Goal: Information Seeking & Learning: Learn about a topic

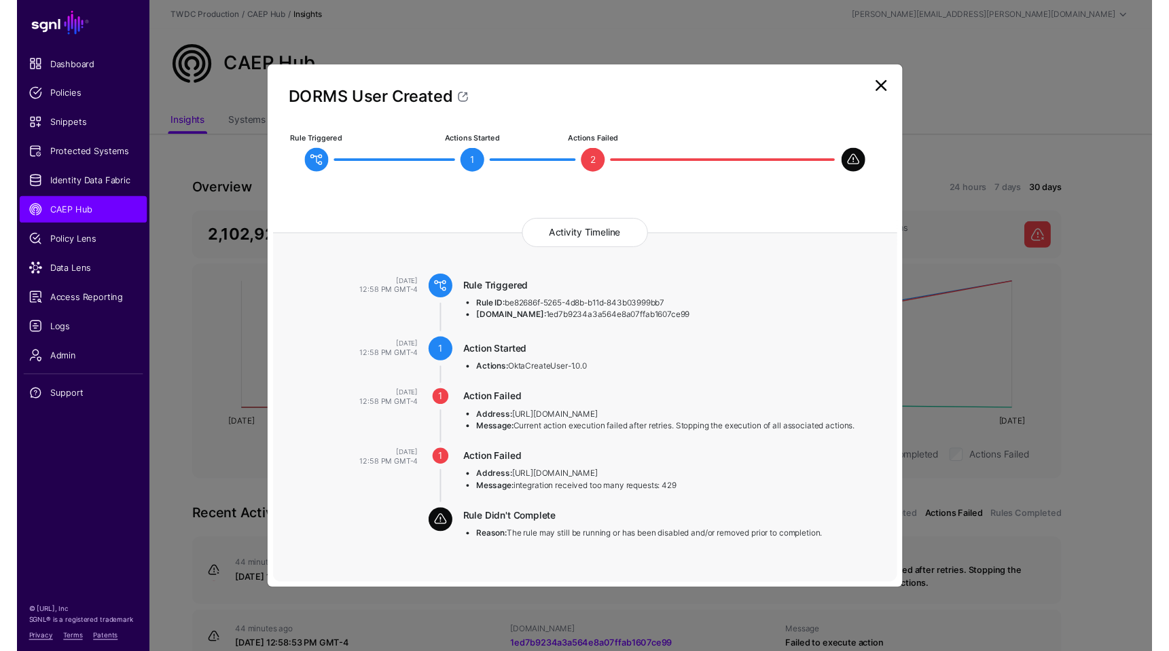
scroll to position [252, 0]
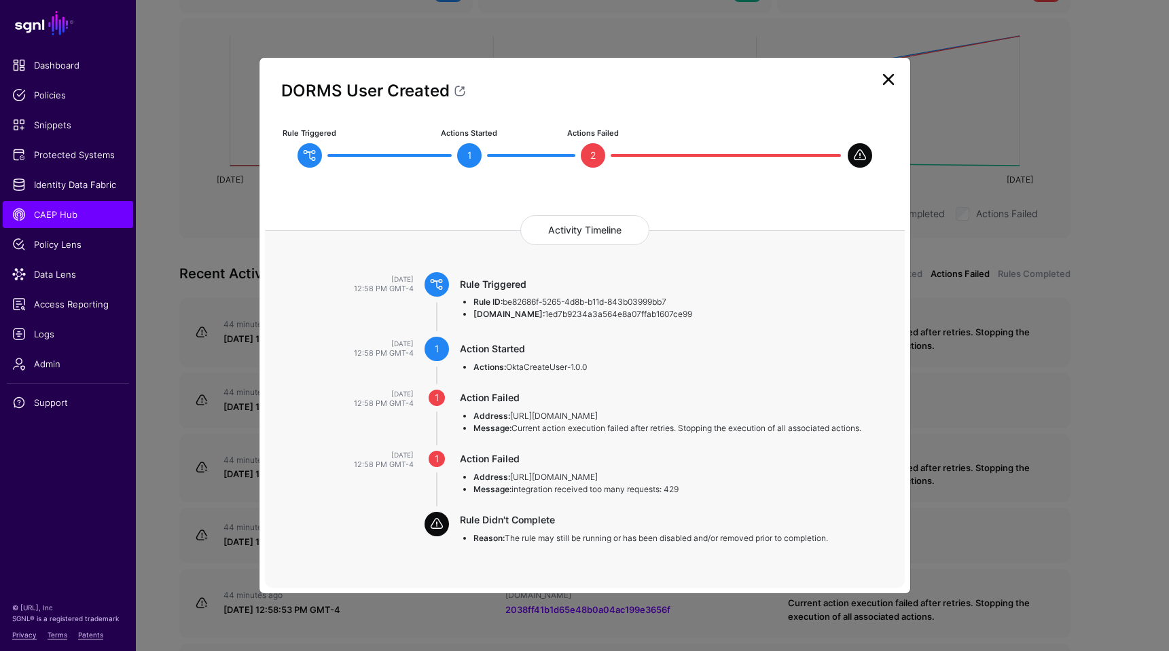
drag, startPoint x: 523, startPoint y: 316, endPoint x: 672, endPoint y: 318, distance: 148.8
click at [672, 318] on li "[DOMAIN_NAME]: 1ed7b9234a3a564e8a07ffab1607ce99" at bounding box center [675, 314] width 404 height 12
copy li "1ed7b9234a3a564e8a07ffab1607ce99"
drag, startPoint x: 670, startPoint y: 489, endPoint x: 686, endPoint y: 490, distance: 15.6
click at [686, 490] on li "Message: integration received too many requests: 429" at bounding box center [675, 490] width 404 height 12
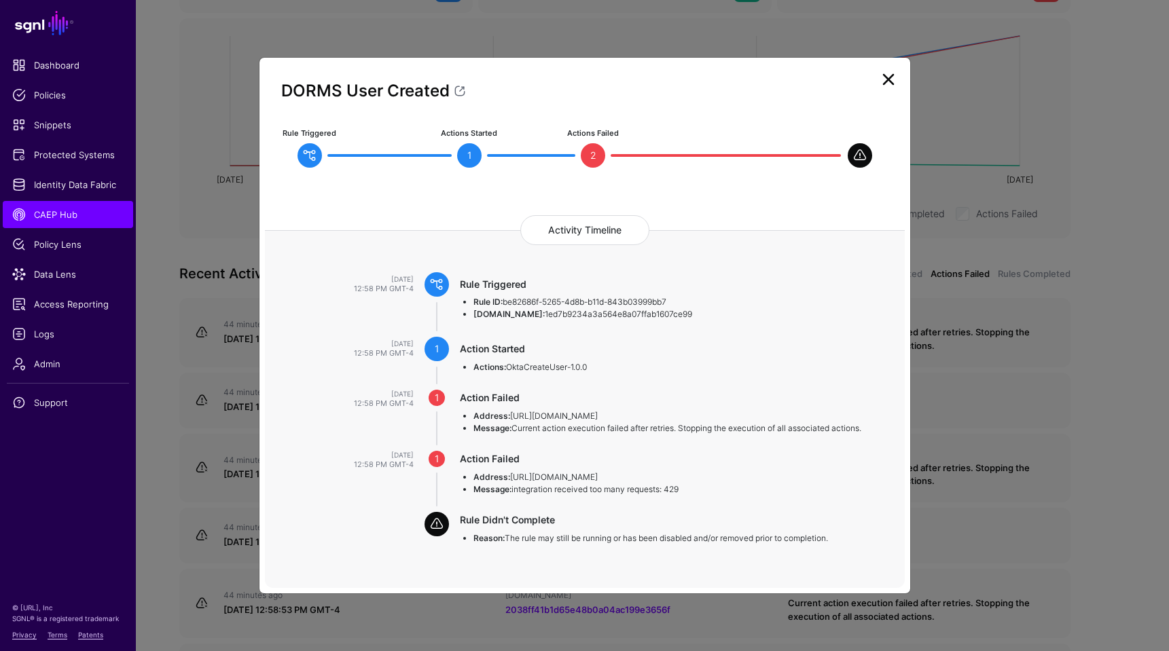
click at [884, 83] on link at bounding box center [889, 80] width 22 height 22
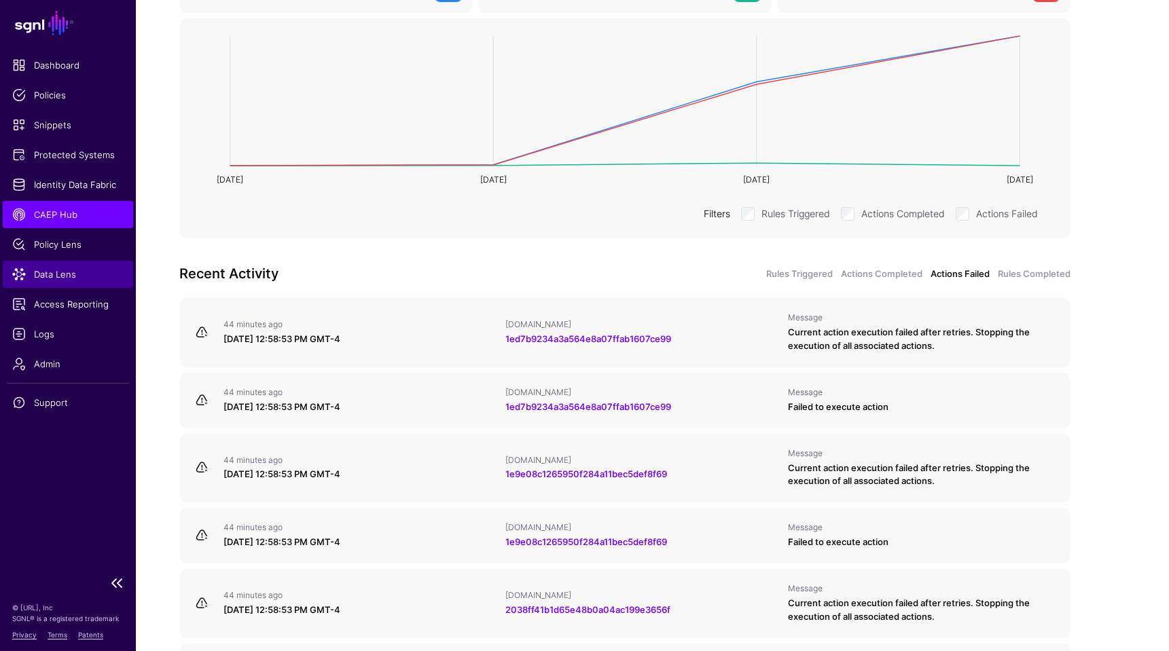
click at [61, 278] on span "Data Lens" at bounding box center [67, 275] width 111 height 14
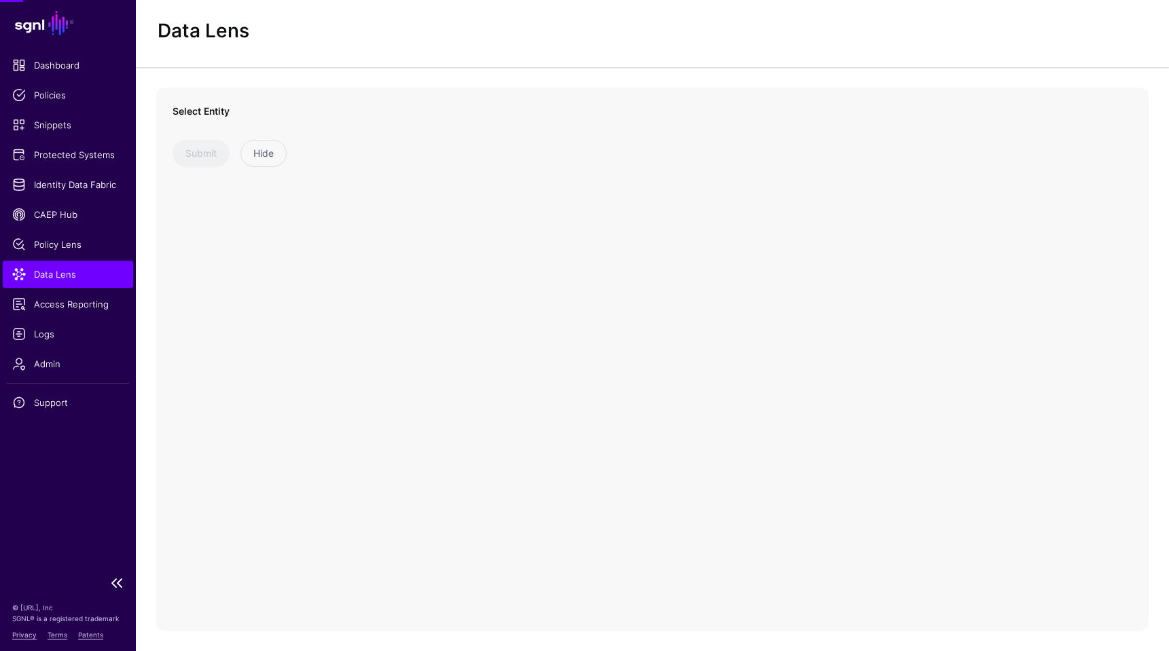
scroll to position [23, 0]
click at [393, 141] on span at bounding box center [393, 138] width 16 height 16
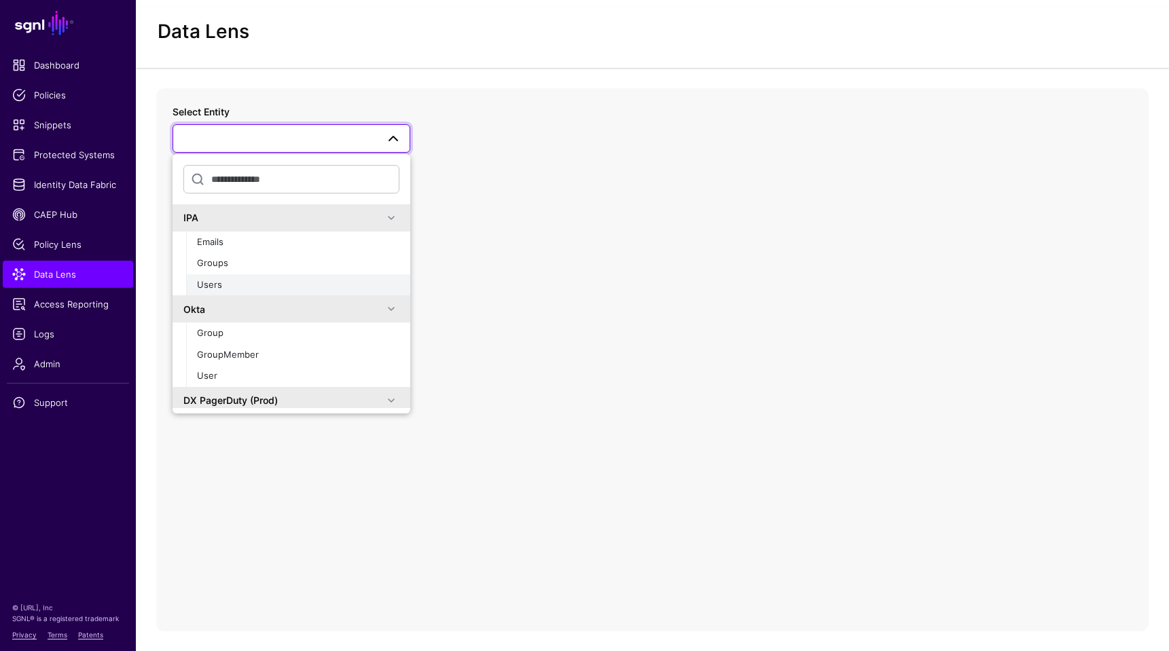
click at [226, 283] on div "Users" at bounding box center [298, 286] width 202 height 14
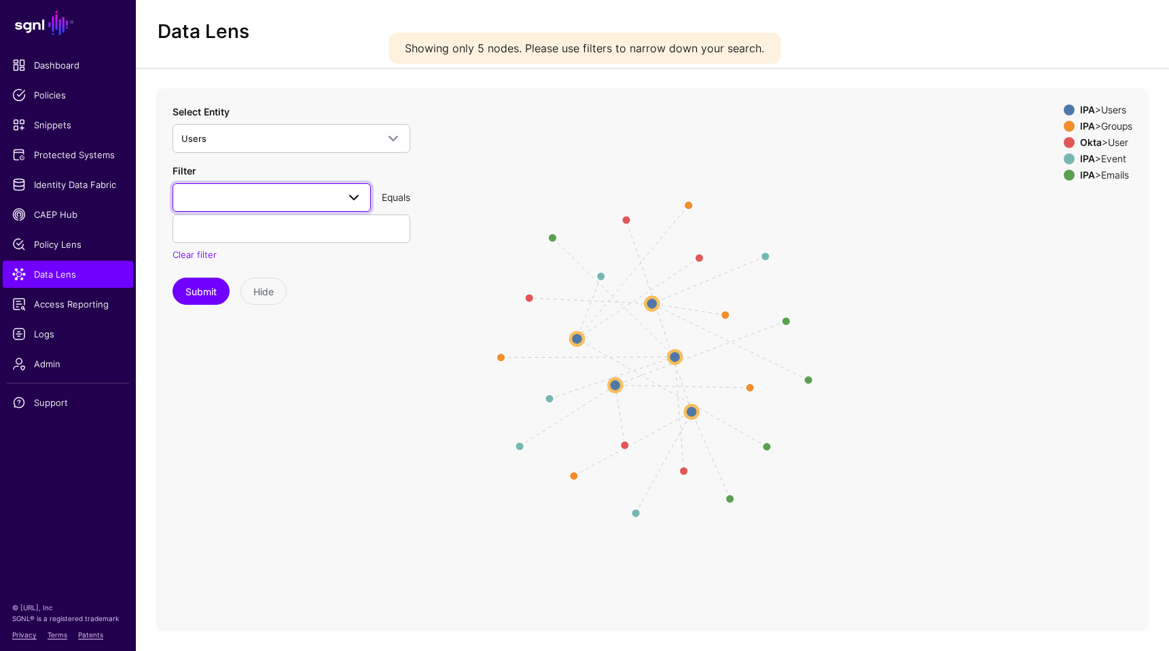
click at [348, 198] on span at bounding box center [354, 198] width 16 height 16
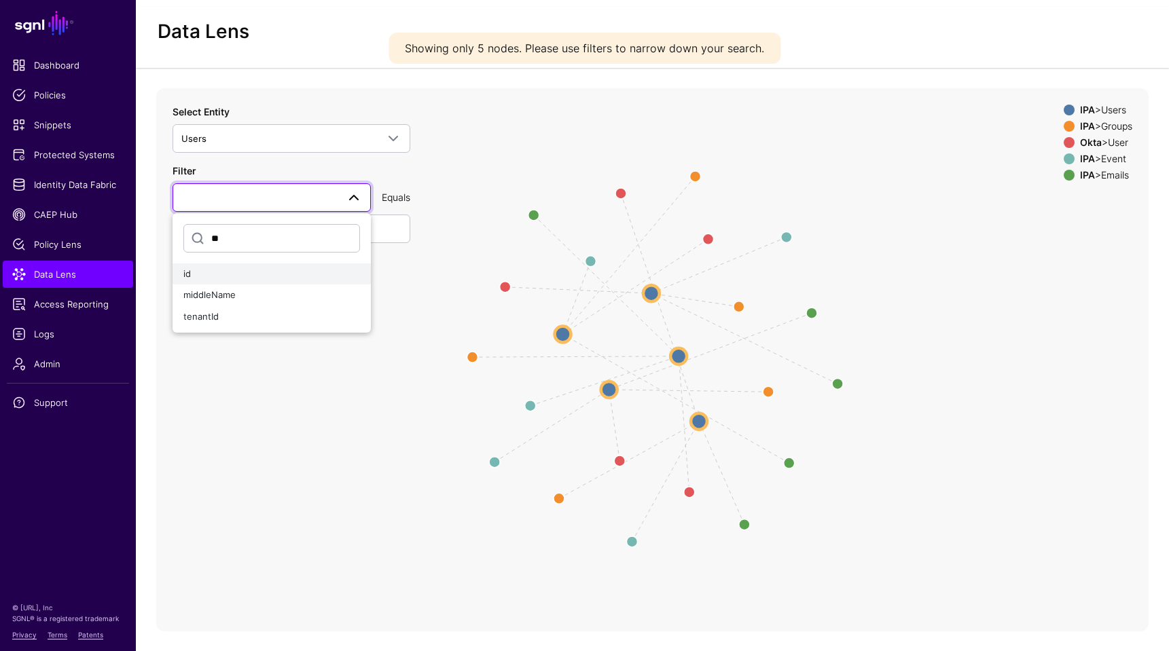
type input "**"
click at [228, 270] on div "id" at bounding box center [271, 275] width 177 height 14
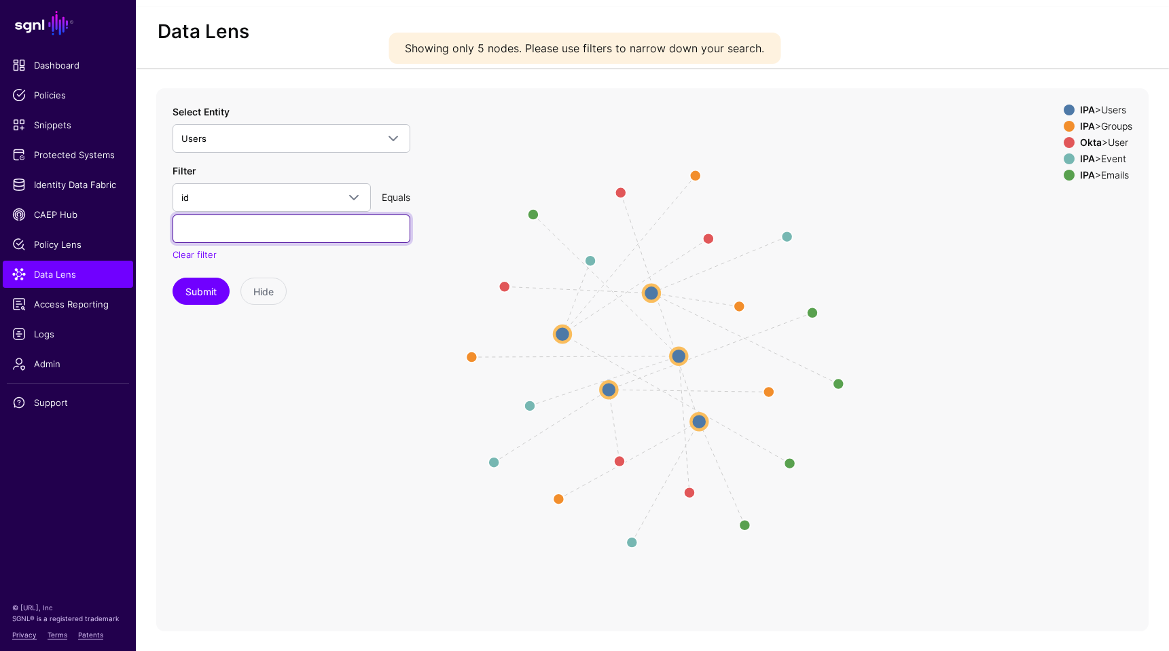
click at [256, 232] on input "text" at bounding box center [292, 229] width 238 height 29
paste input "**********"
type input "**********"
click at [202, 291] on button "Submit" at bounding box center [201, 291] width 57 height 27
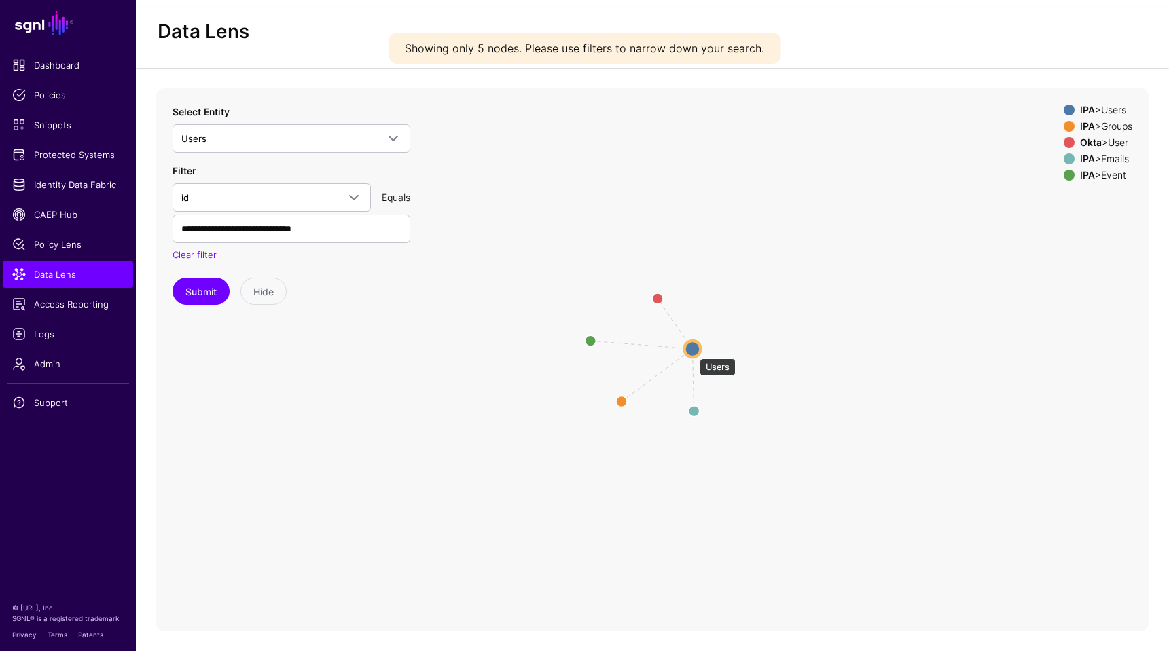
click at [693, 352] on circle at bounding box center [692, 349] width 16 height 16
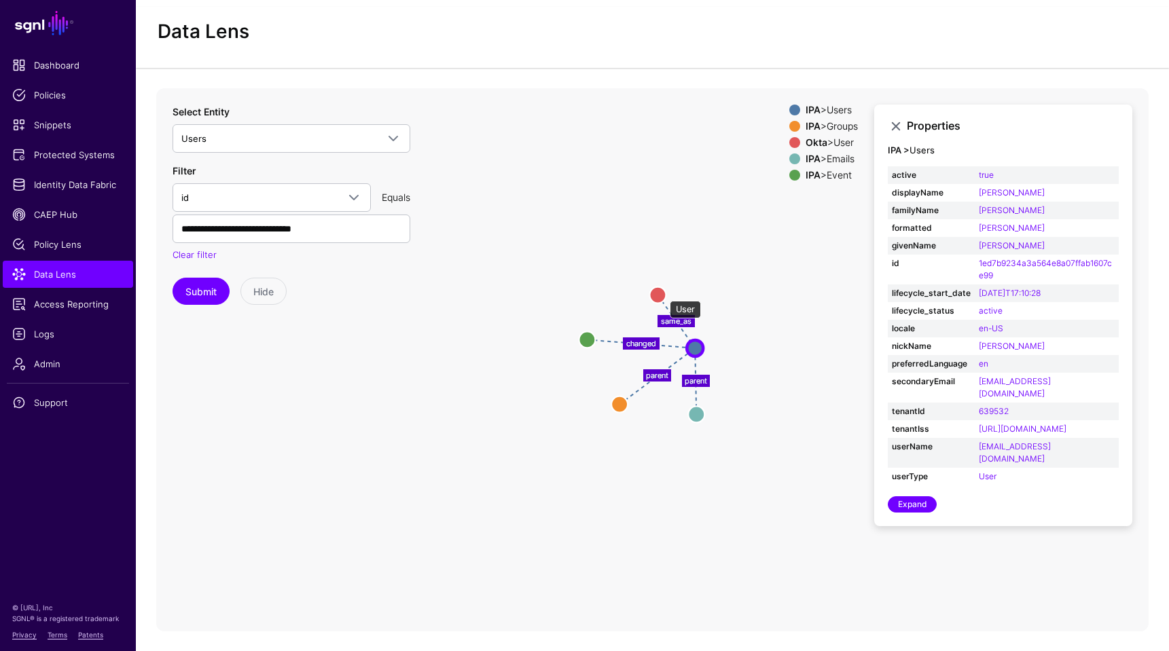
click at [663, 294] on circle at bounding box center [657, 295] width 16 height 16
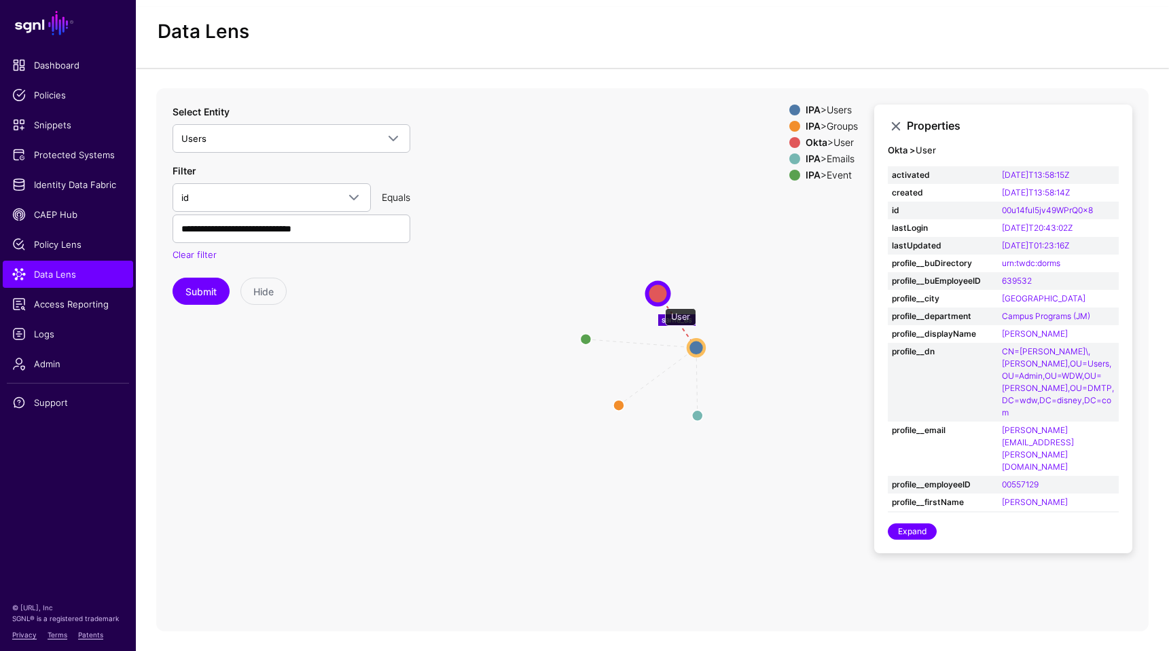
click at [659, 300] on circle at bounding box center [658, 294] width 22 height 22
click at [694, 341] on circle at bounding box center [697, 348] width 16 height 16
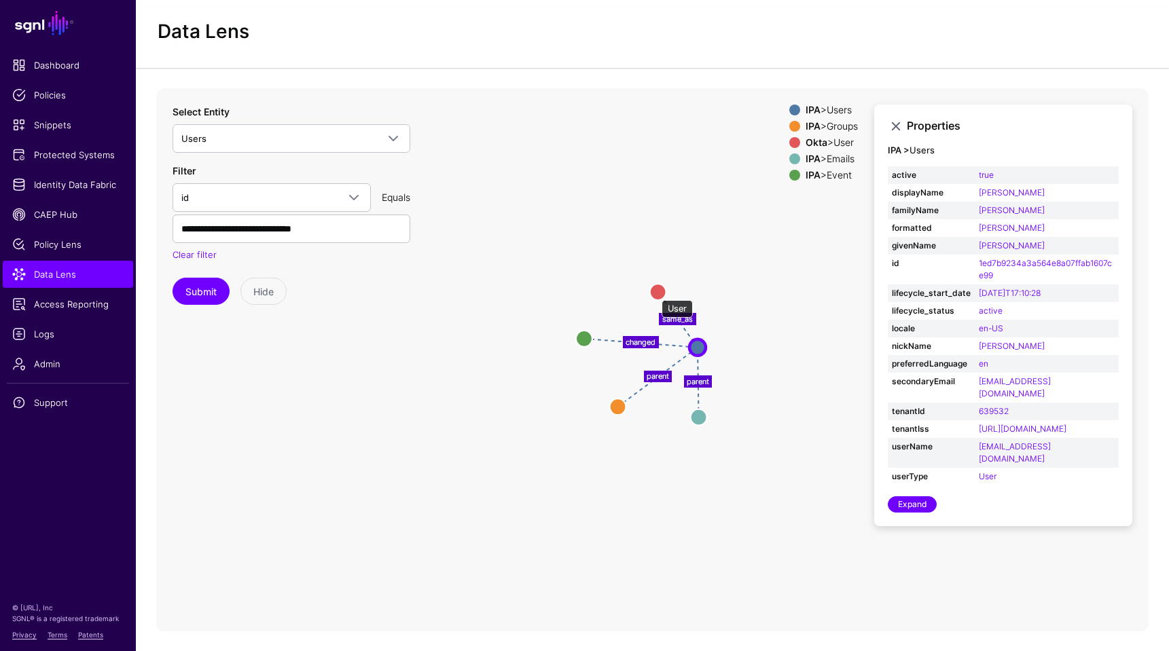
click at [655, 293] on circle at bounding box center [658, 292] width 16 height 16
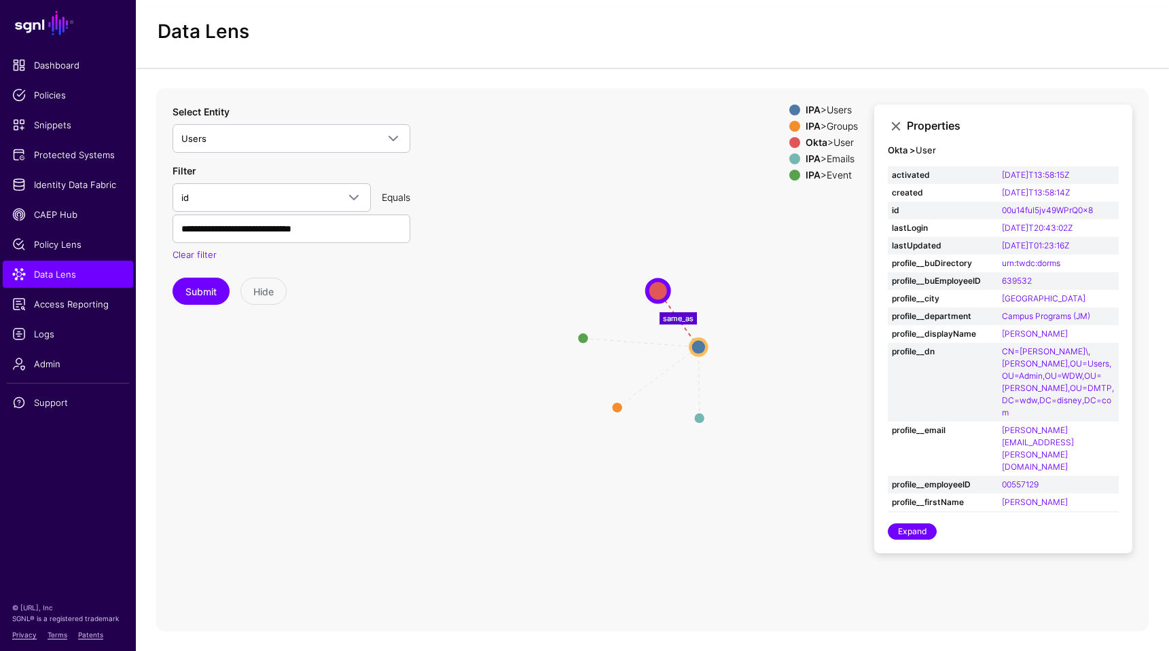
click at [442, 409] on icon "changed parent parent same_as Event Event Emails Emails Groups Groups User User…" at bounding box center [652, 359] width 992 height 543
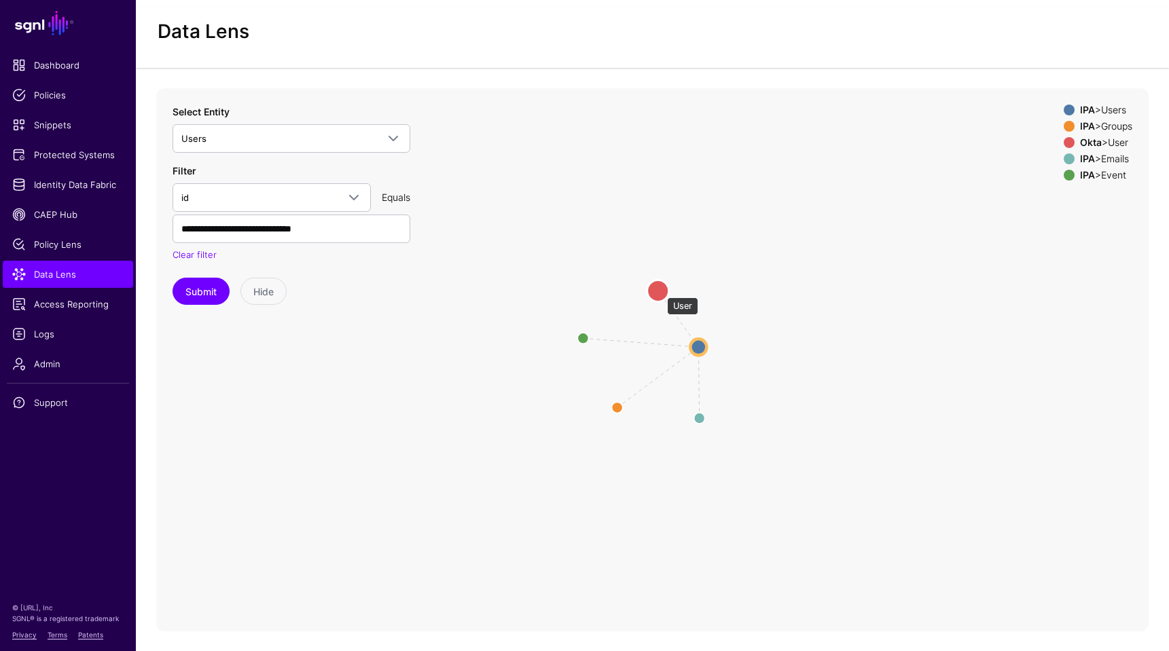
click at [660, 291] on circle at bounding box center [658, 291] width 22 height 22
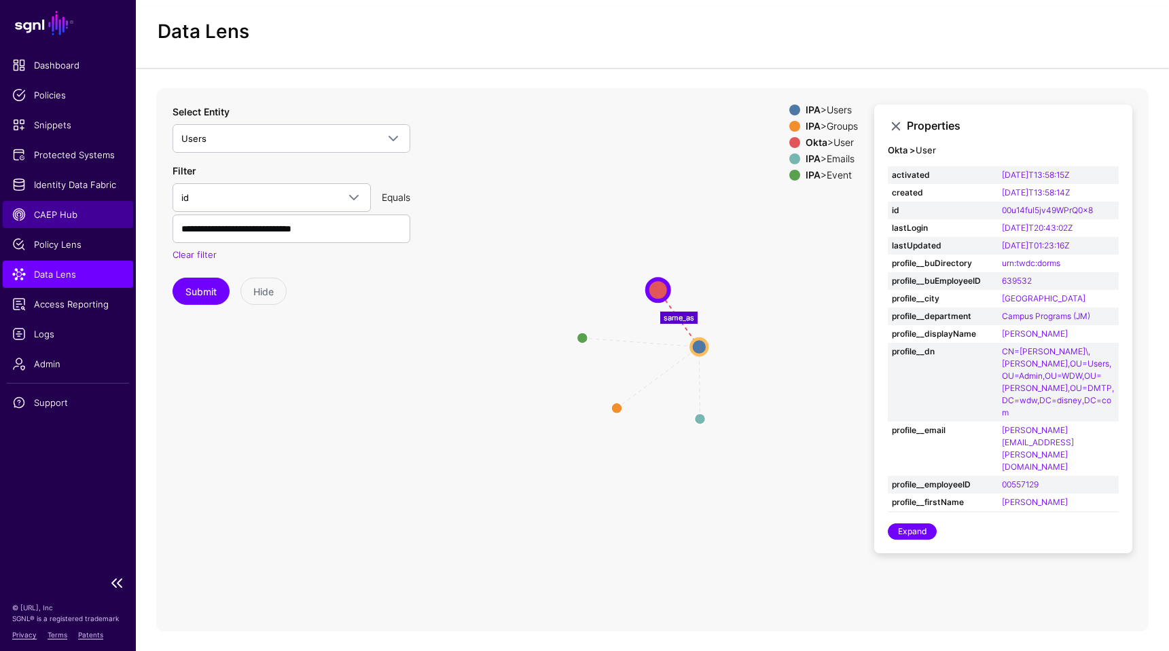
click at [68, 219] on span "CAEP Hub" at bounding box center [67, 215] width 111 height 14
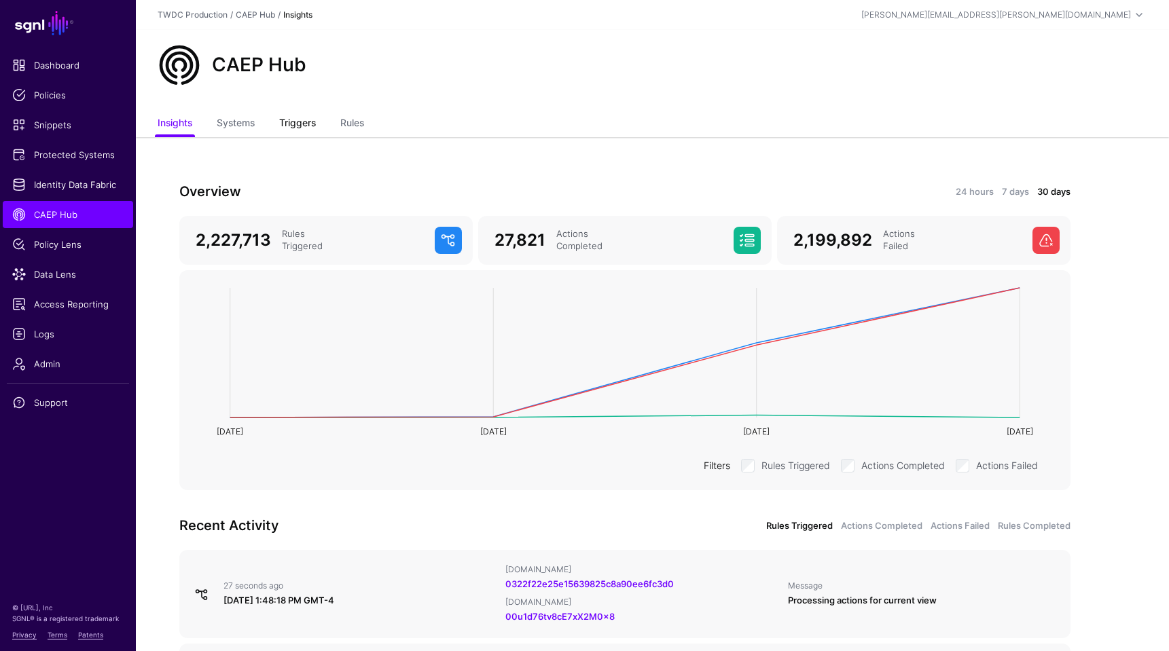
click at [298, 132] on link "Triggers" at bounding box center [297, 124] width 37 height 26
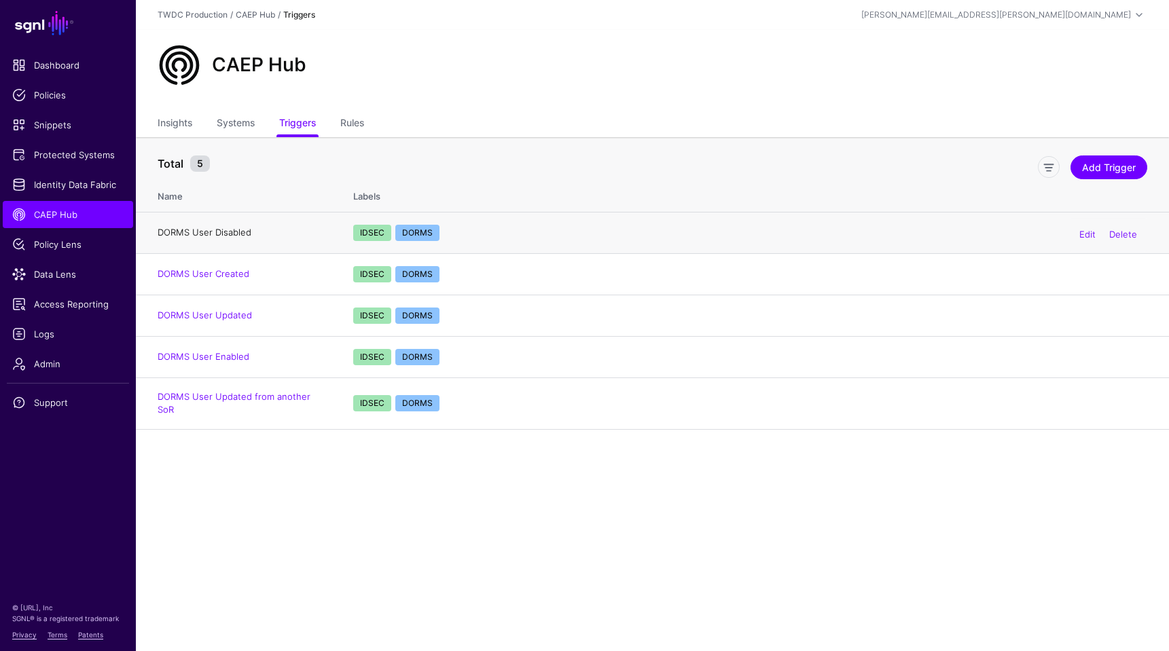
click at [235, 234] on link "DORMS User Disabled" at bounding box center [205, 232] width 94 height 11
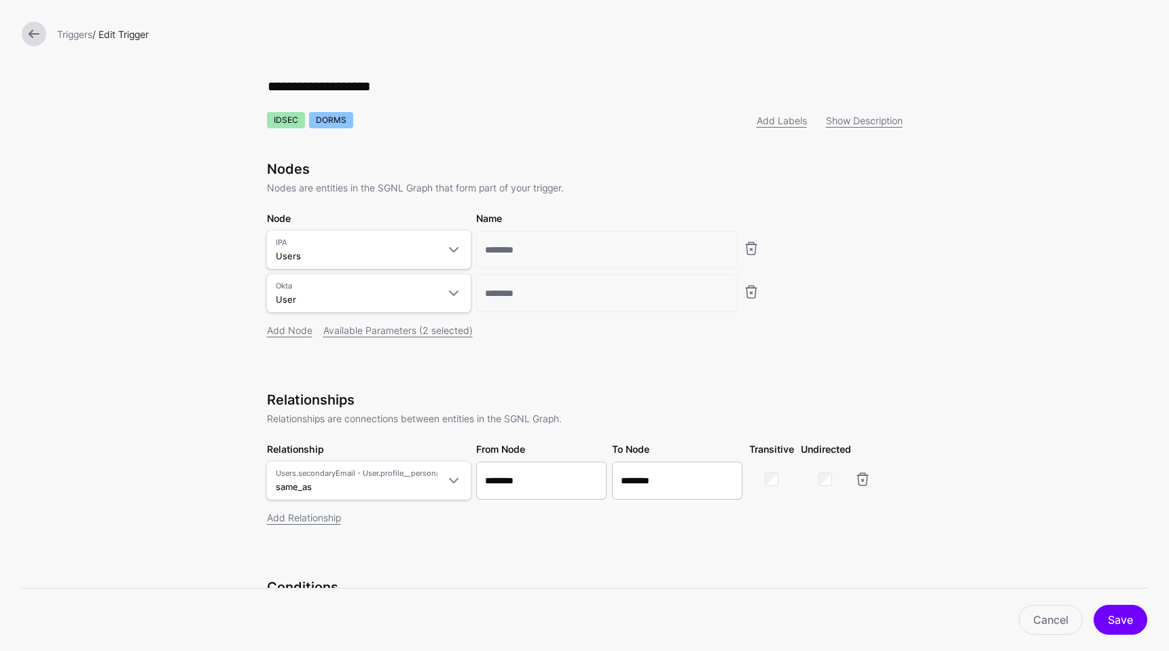
click at [38, 39] on link at bounding box center [34, 34] width 24 height 24
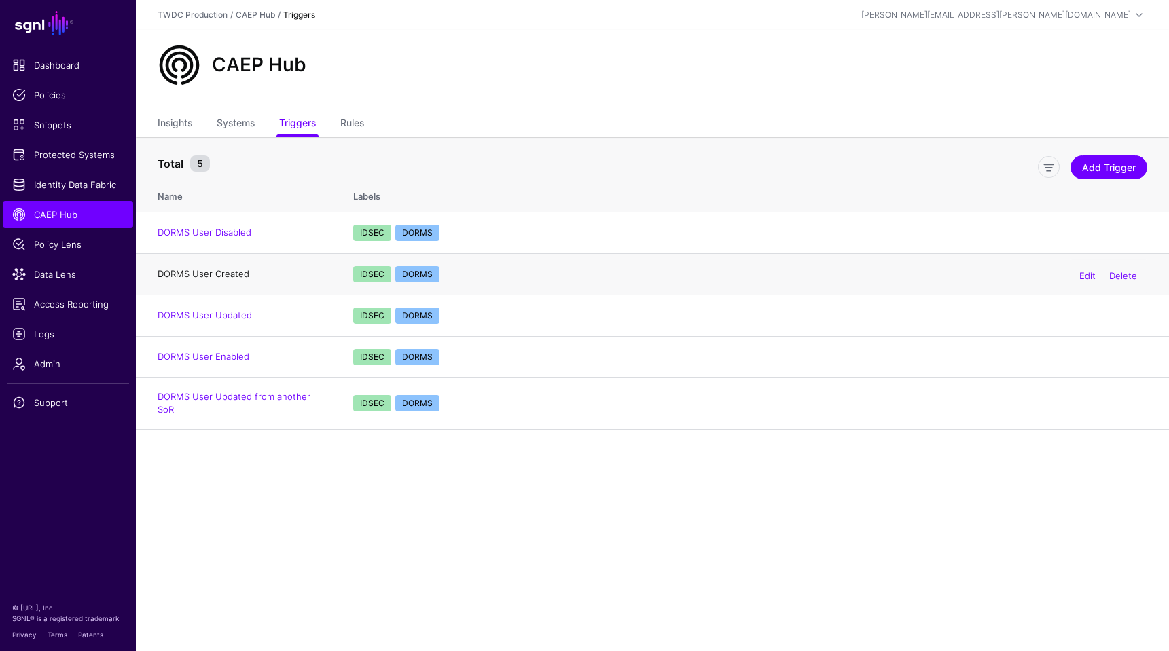
click at [208, 275] on link "DORMS User Created" at bounding box center [204, 273] width 92 height 11
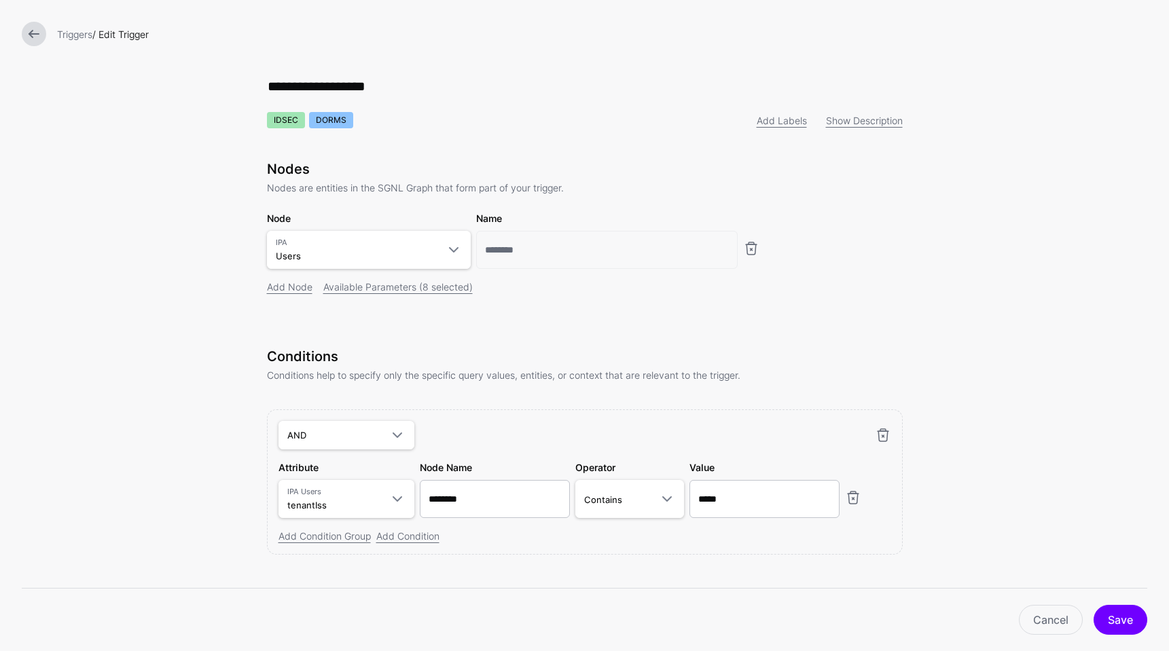
click at [186, 255] on form "**********" at bounding box center [584, 336] width 1169 height 672
click at [39, 35] on link at bounding box center [34, 34] width 24 height 24
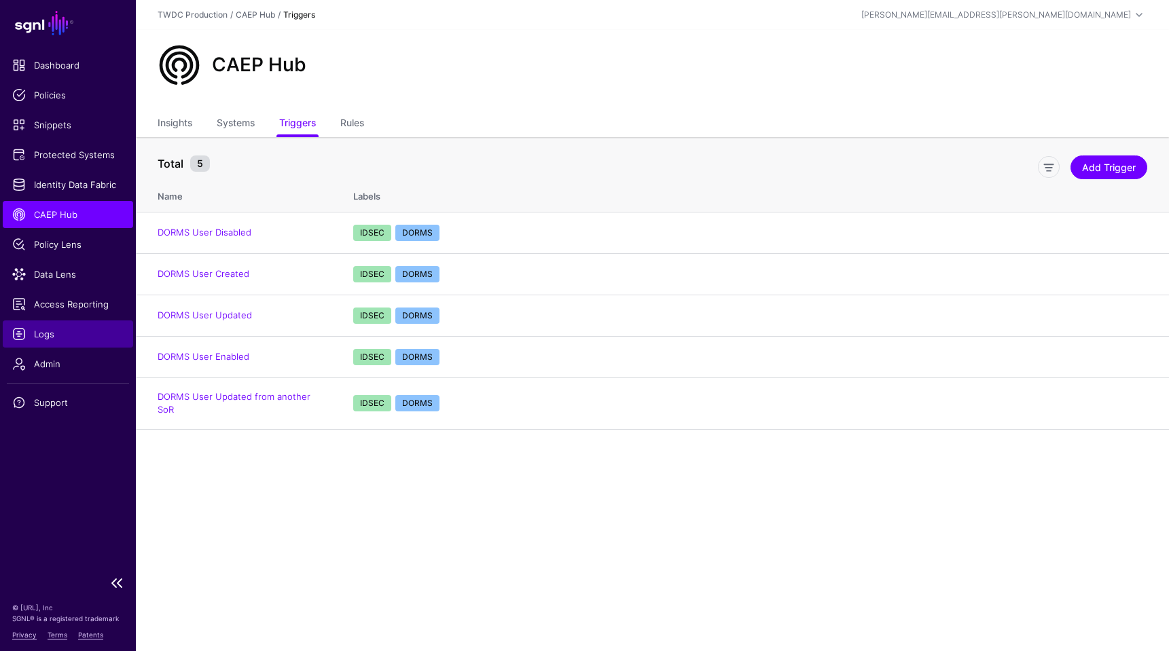
click at [46, 334] on span "Logs" at bounding box center [67, 334] width 111 height 14
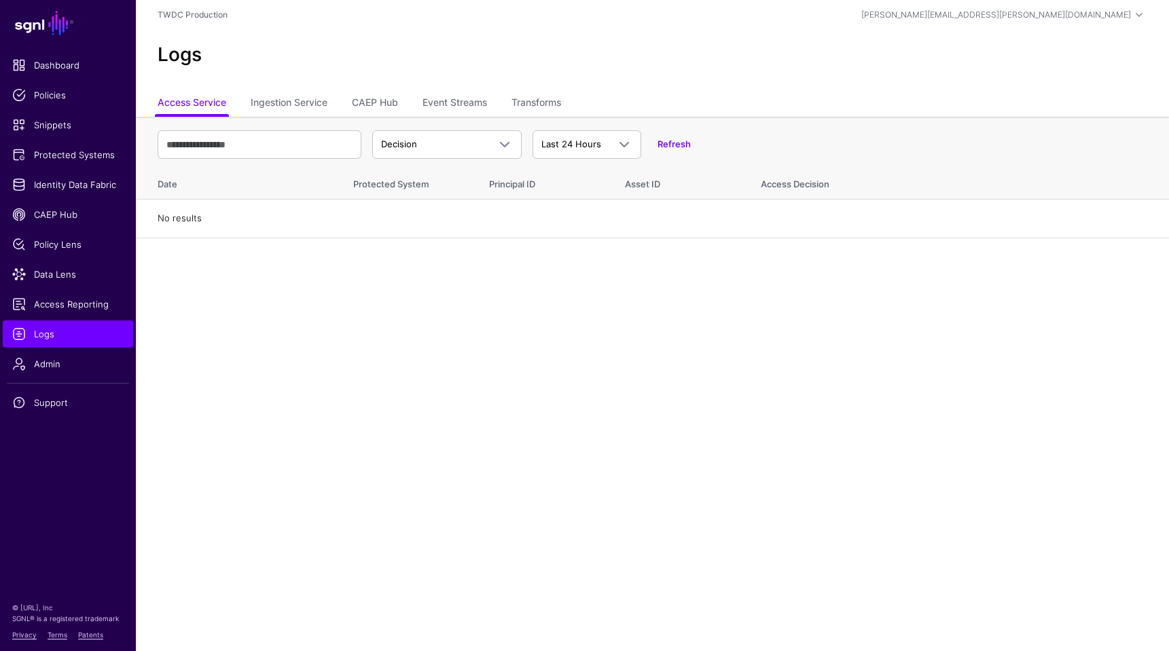
click at [200, 479] on main "SGNL Dashboard Policies Snippets Protected Systems Identity Data Fabric CAEP Hu…" at bounding box center [584, 325] width 1169 height 651
click at [444, 109] on link "Event Streams" at bounding box center [455, 104] width 65 height 26
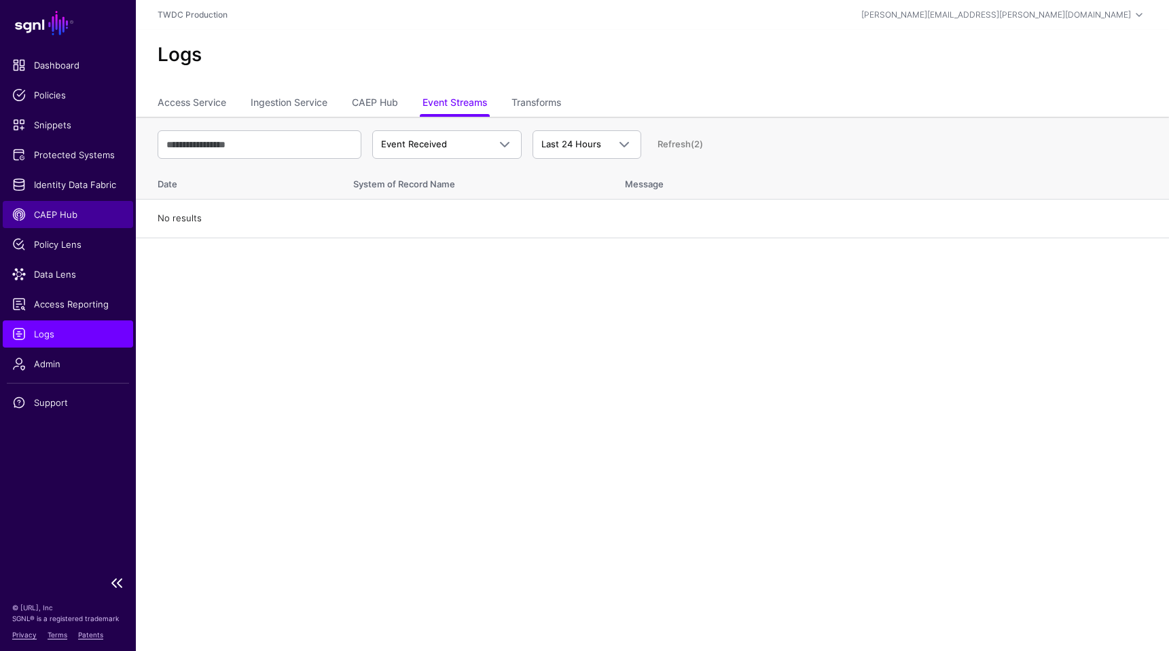
click at [60, 218] on span "CAEP Hub" at bounding box center [67, 215] width 111 height 14
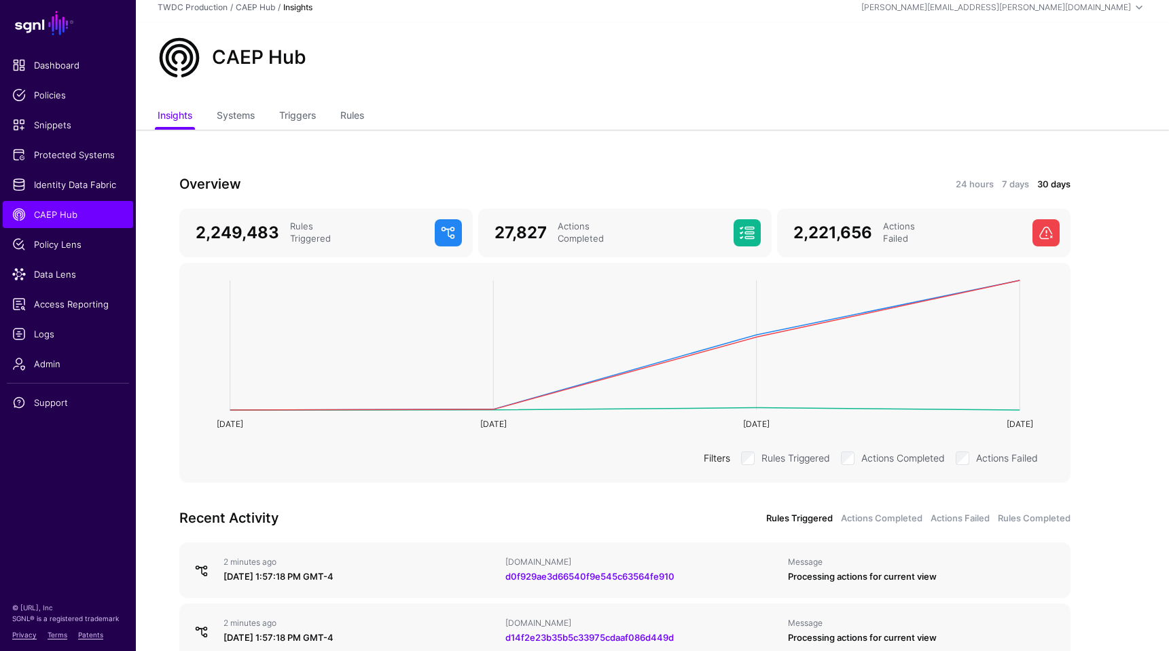
scroll to position [7, 0]
click at [363, 120] on link "Rules" at bounding box center [352, 117] width 24 height 26
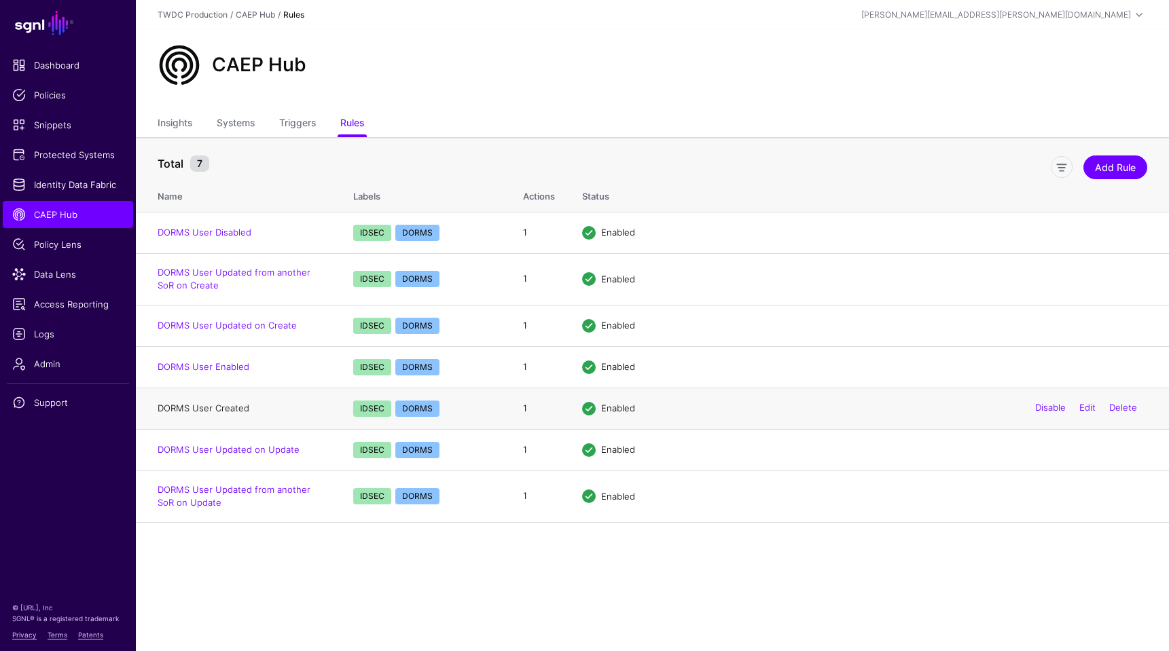
click at [238, 406] on link "DORMS User Created" at bounding box center [204, 408] width 92 height 11
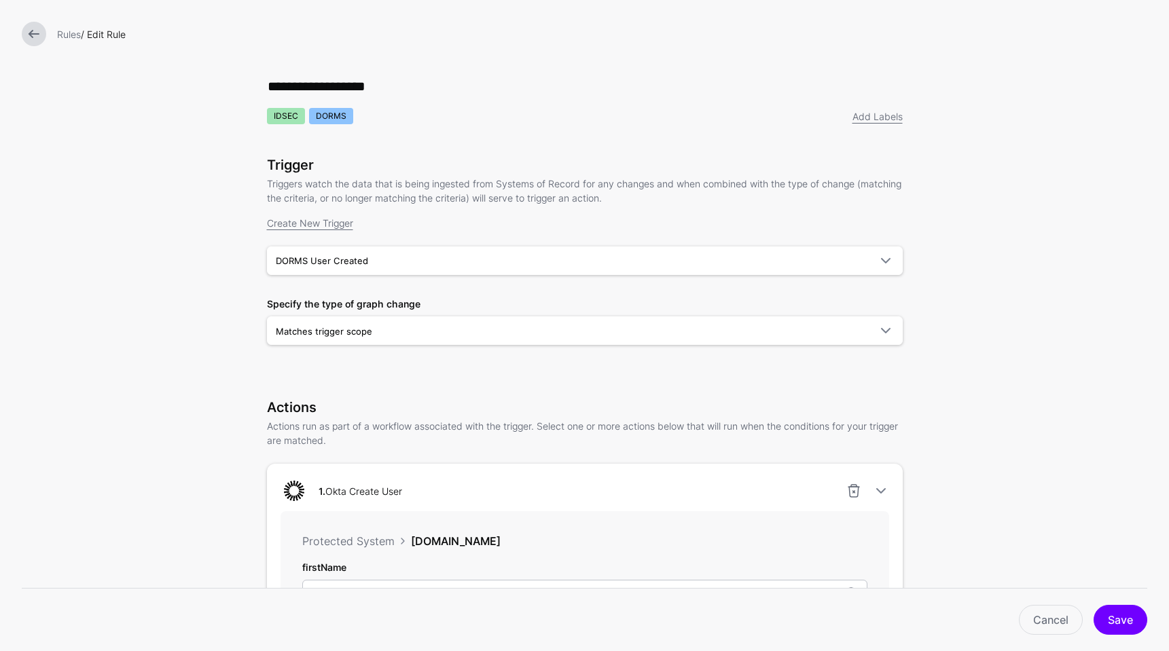
click at [36, 41] on link at bounding box center [34, 34] width 24 height 24
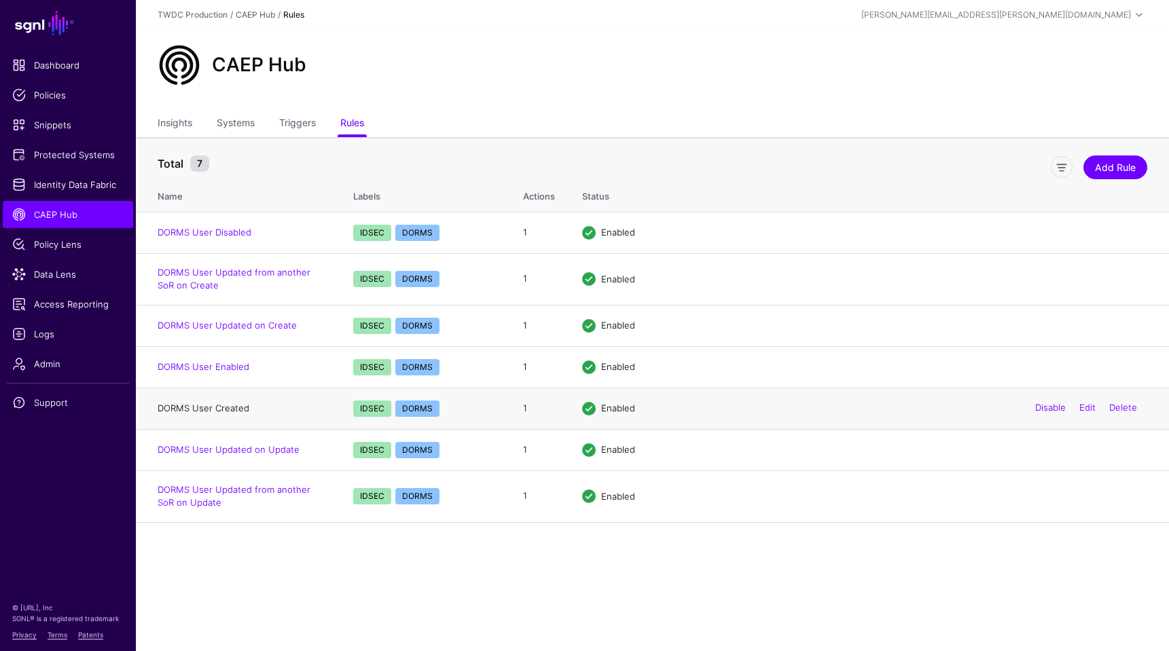
click at [228, 408] on link "DORMS User Created" at bounding box center [204, 408] width 92 height 11
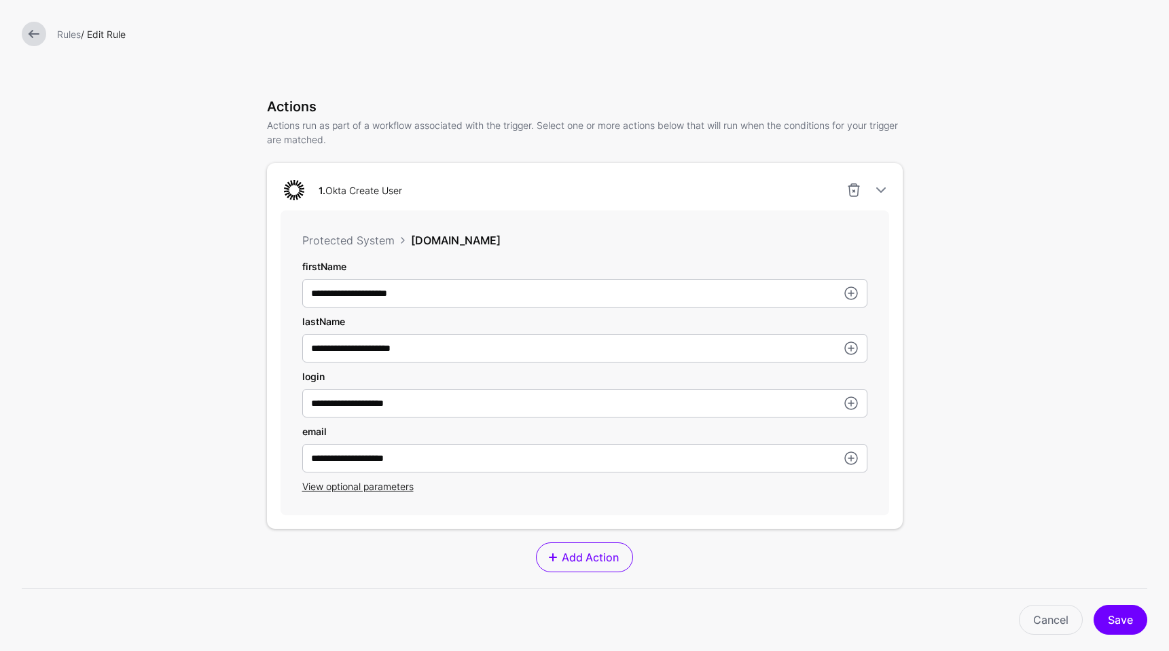
scroll to position [338, 0]
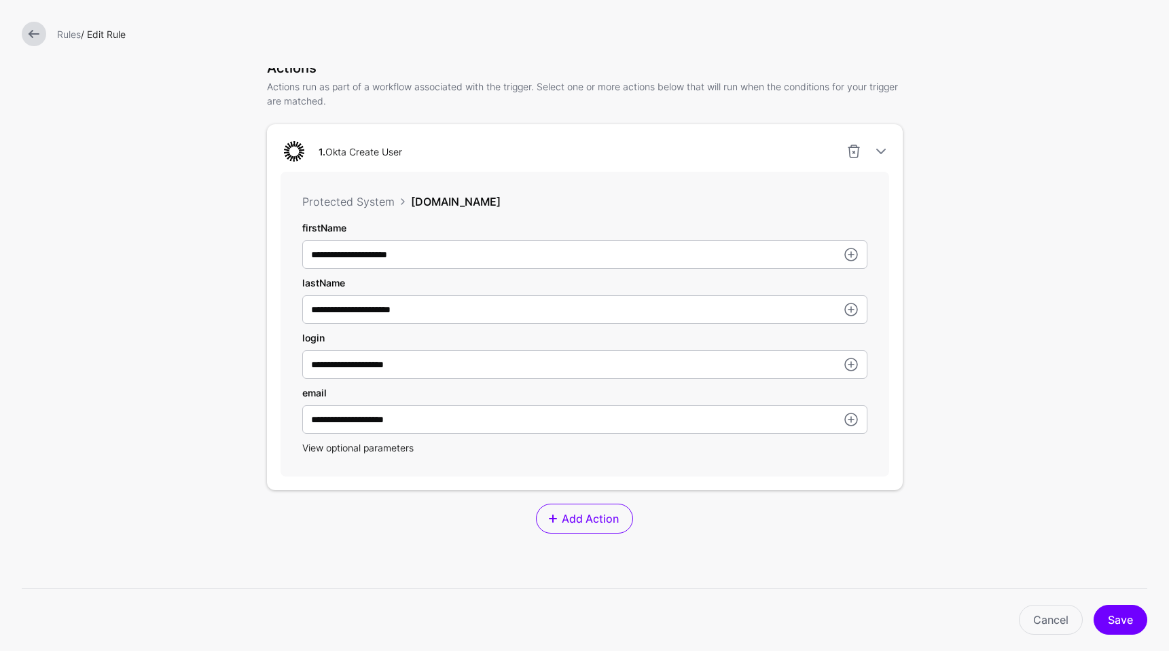
click at [364, 448] on span "View optional parameters" at bounding box center [357, 448] width 111 height 12
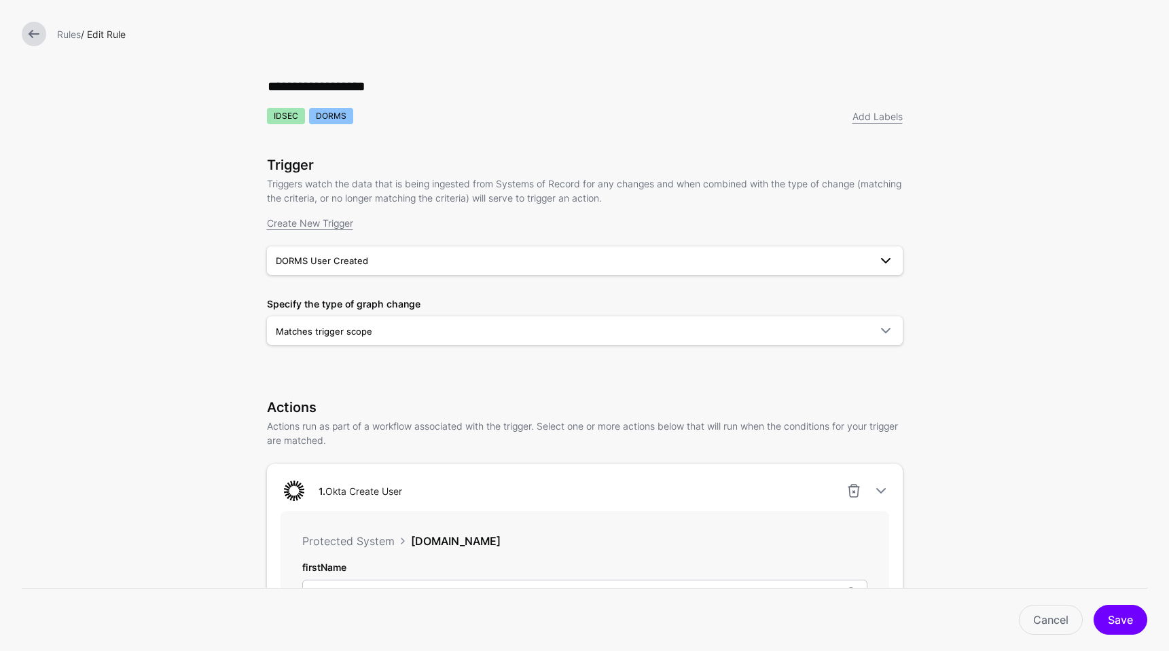
scroll to position [0, 0]
click at [33, 34] on link at bounding box center [34, 34] width 24 height 24
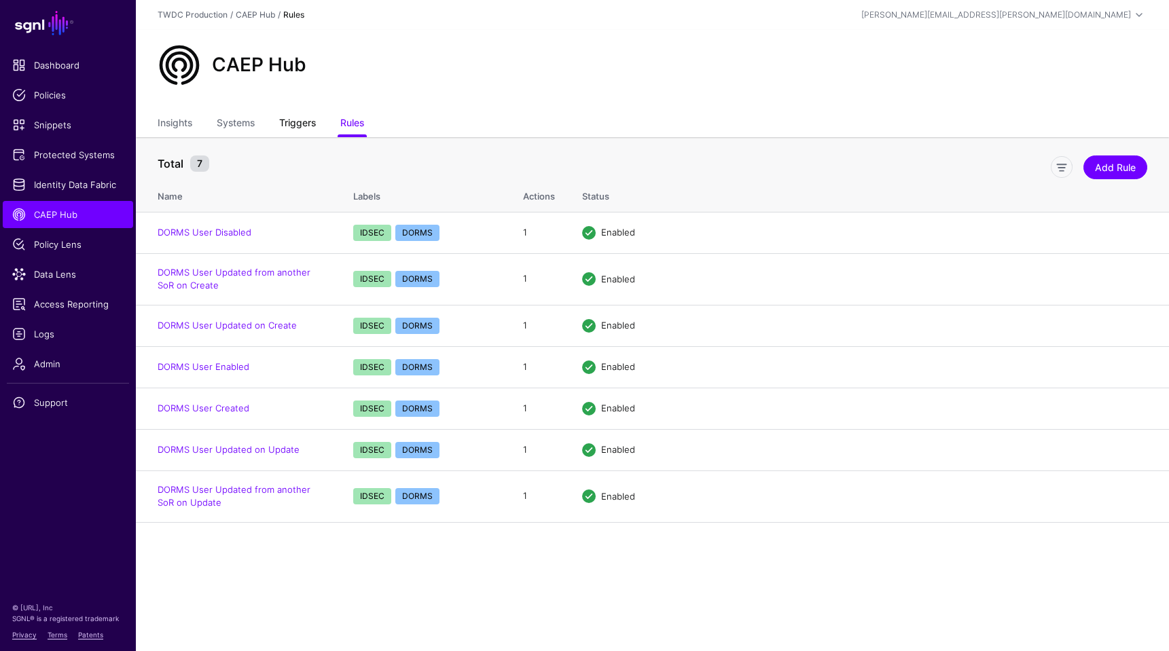
click at [291, 122] on link "Triggers" at bounding box center [297, 124] width 37 height 26
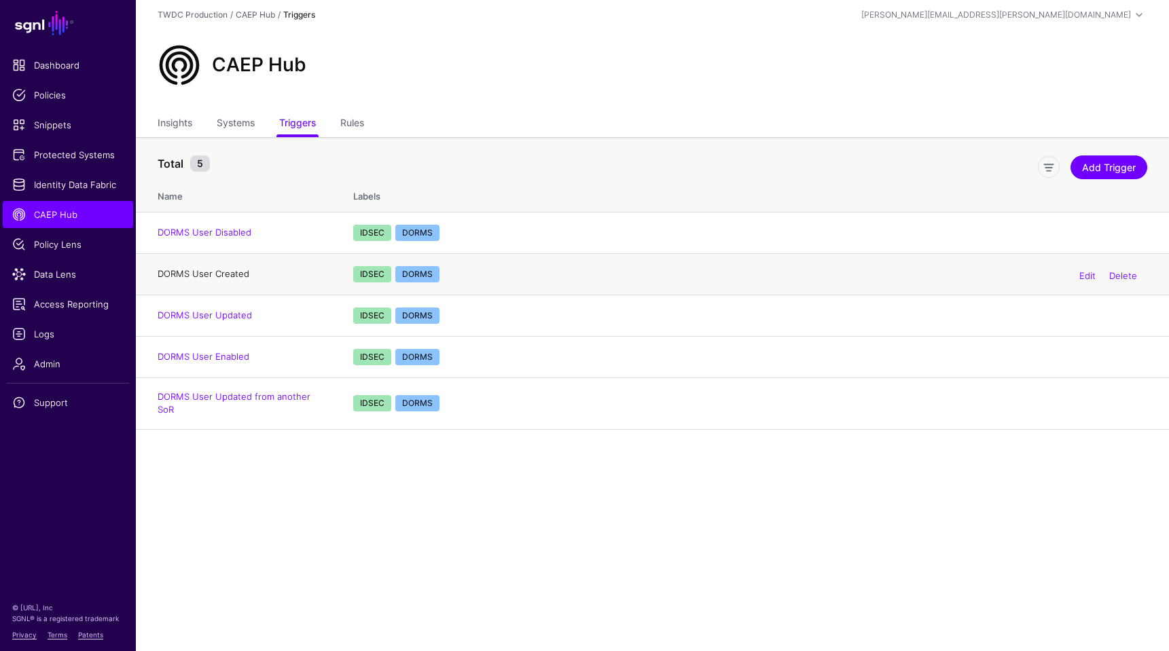
click at [221, 279] on link "DORMS User Created" at bounding box center [204, 273] width 92 height 11
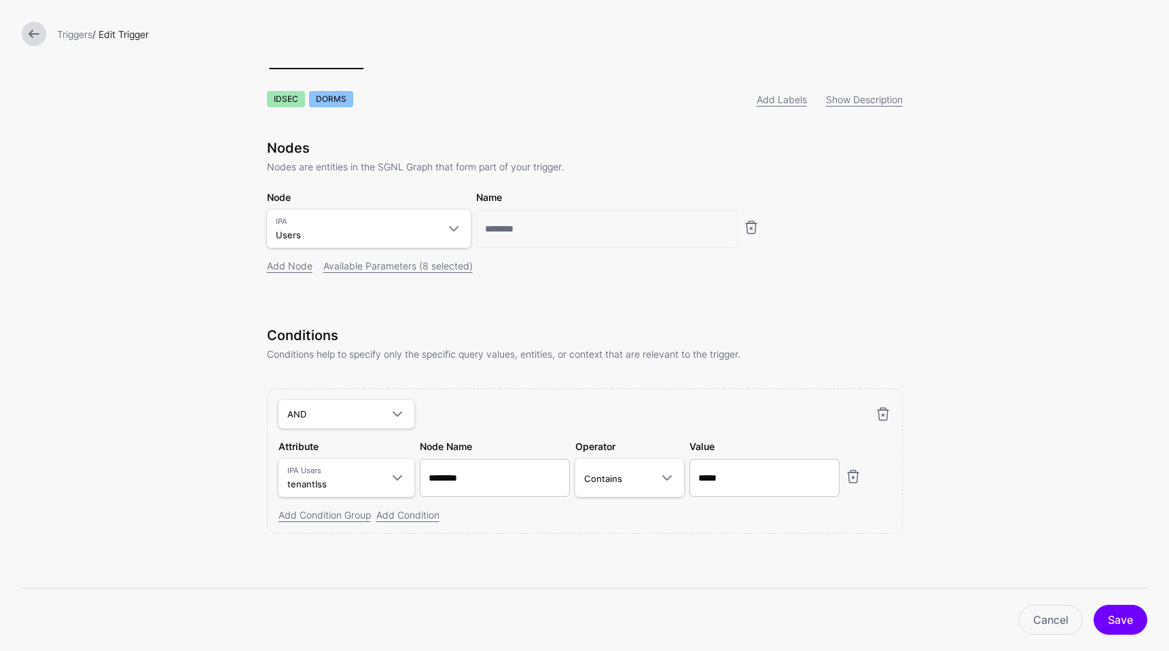
scroll to position [22, 0]
click at [1041, 619] on link "Cancel" at bounding box center [1051, 620] width 64 height 30
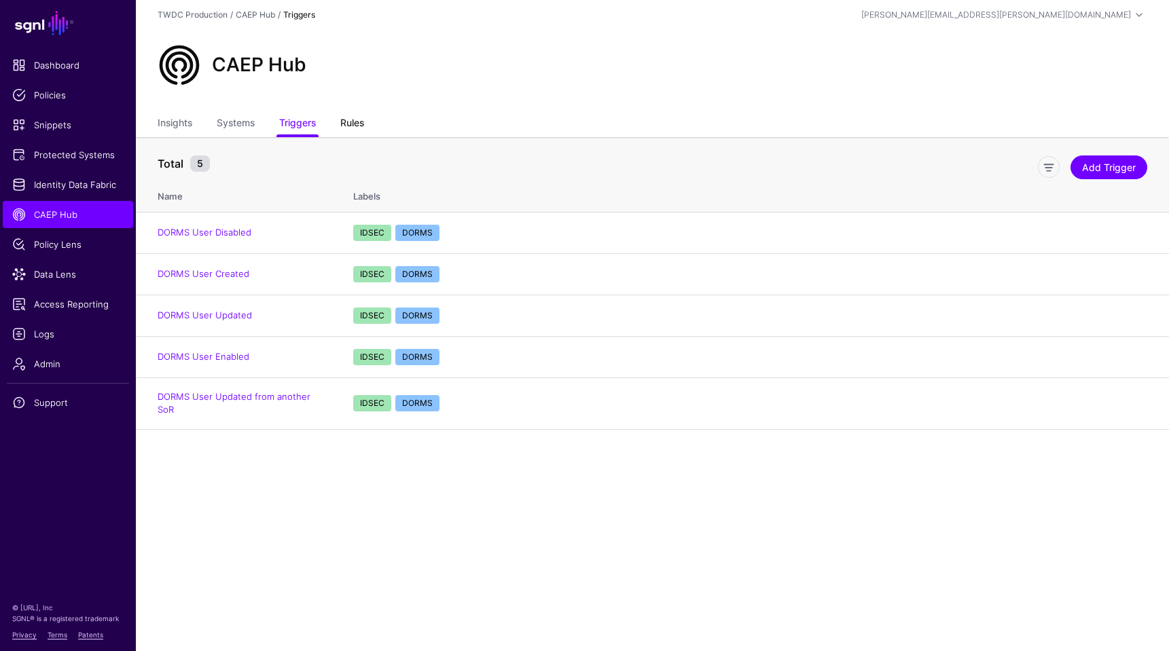
click at [356, 128] on link "Rules" at bounding box center [352, 124] width 24 height 26
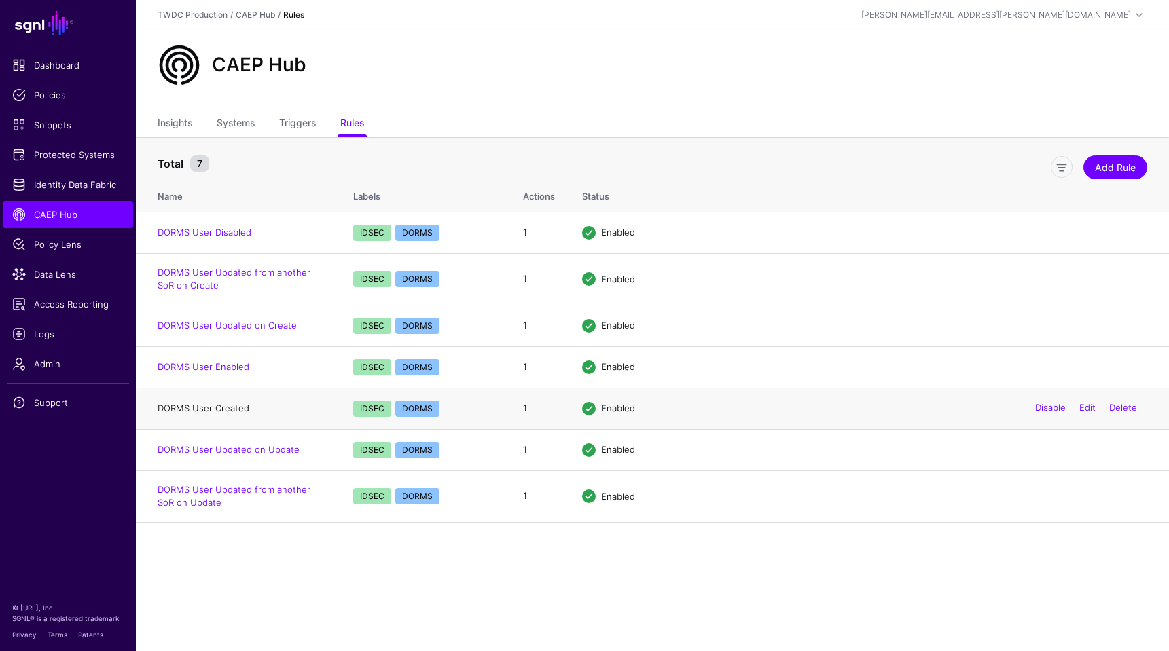
click at [221, 408] on link "DORMS User Created" at bounding box center [204, 408] width 92 height 11
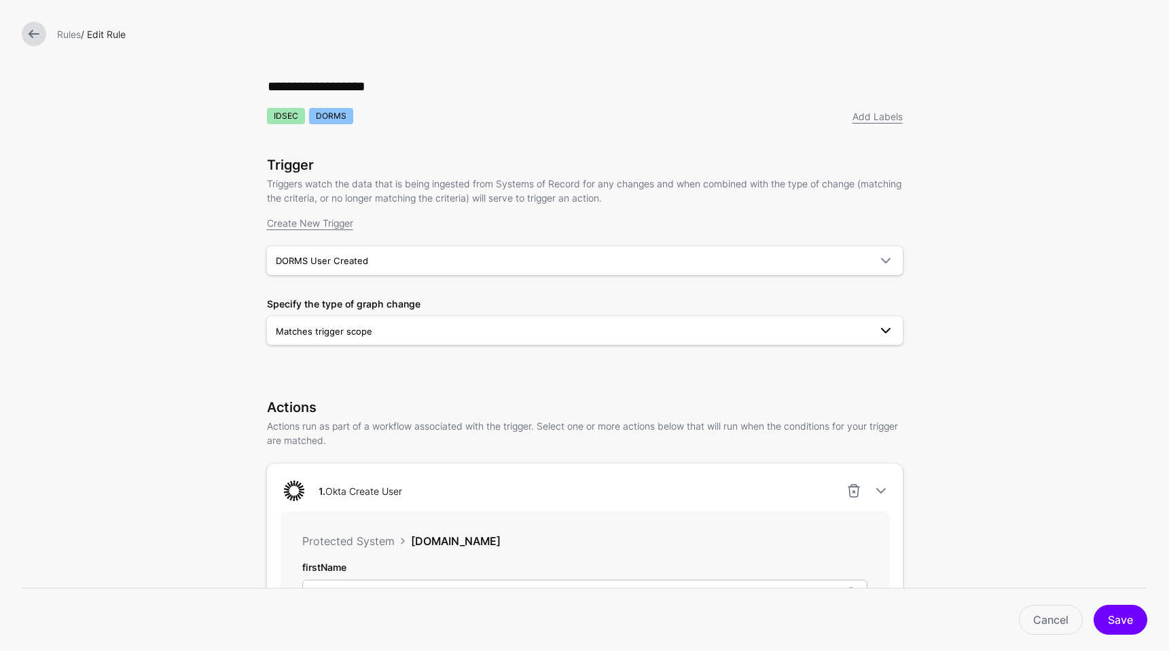
click at [372, 339] on span "Matches trigger scope" at bounding box center [573, 331] width 594 height 15
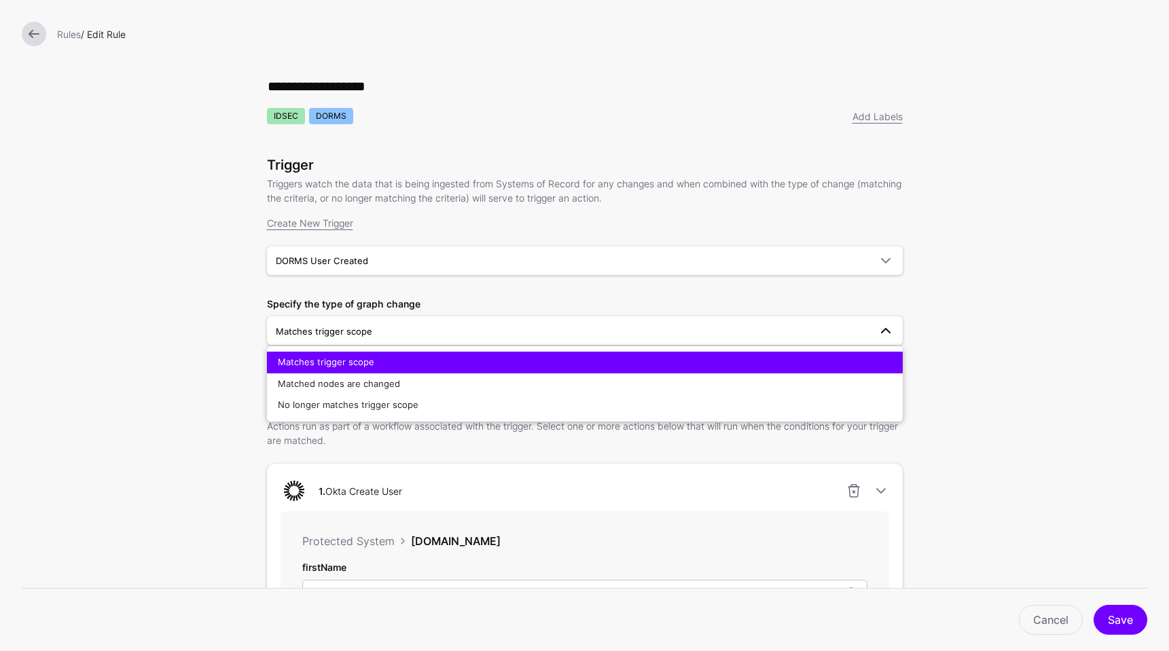
scroll to position [1, 0]
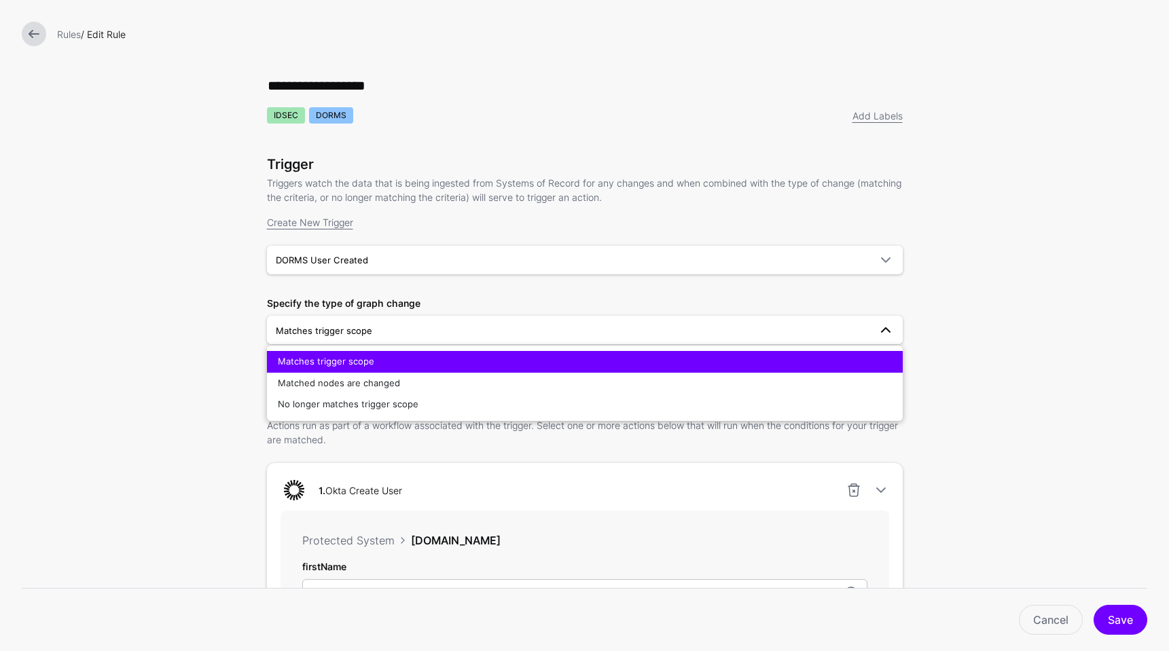
click at [40, 36] on link at bounding box center [34, 34] width 24 height 24
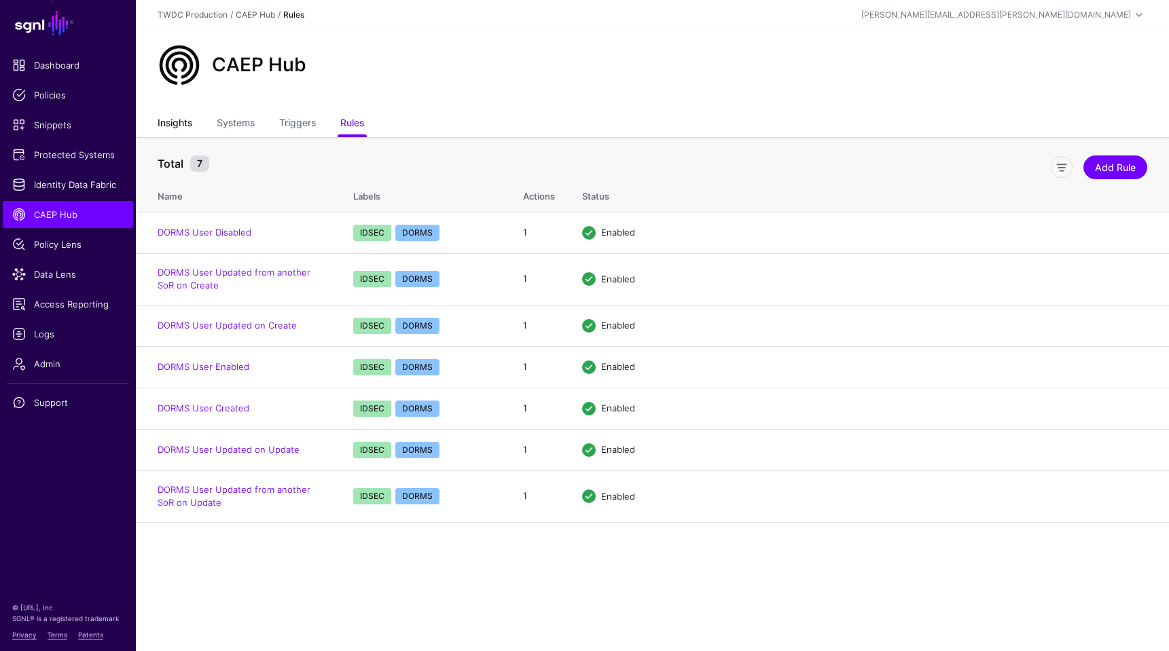
click at [183, 134] on link "Insights" at bounding box center [175, 124] width 35 height 26
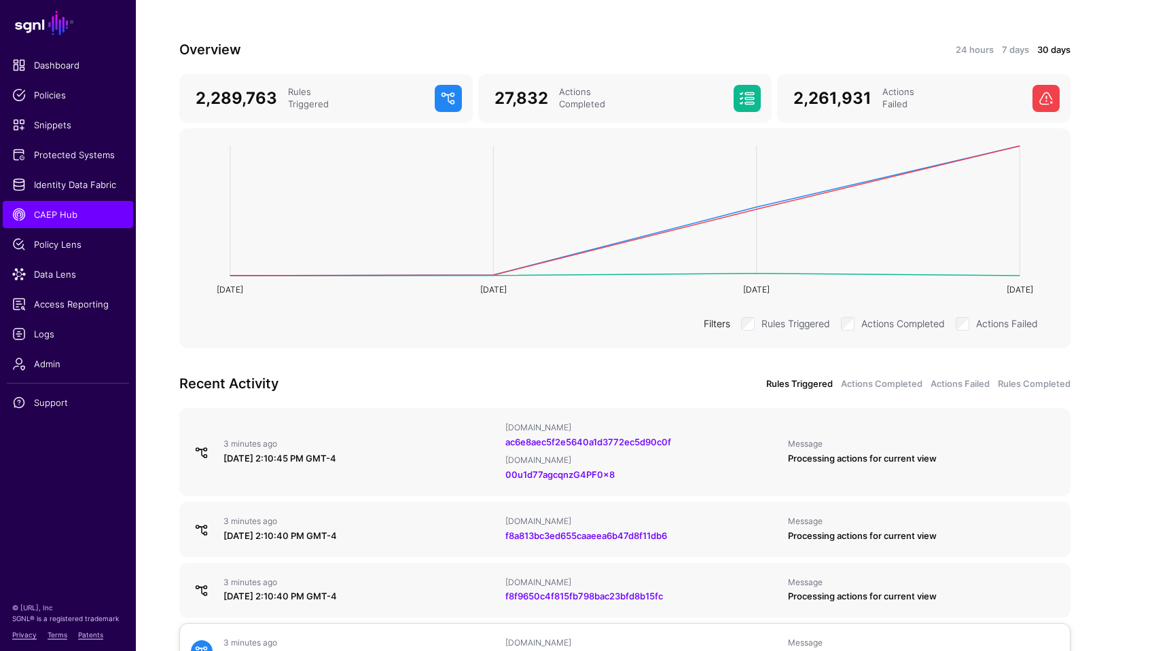
scroll to position [139, 0]
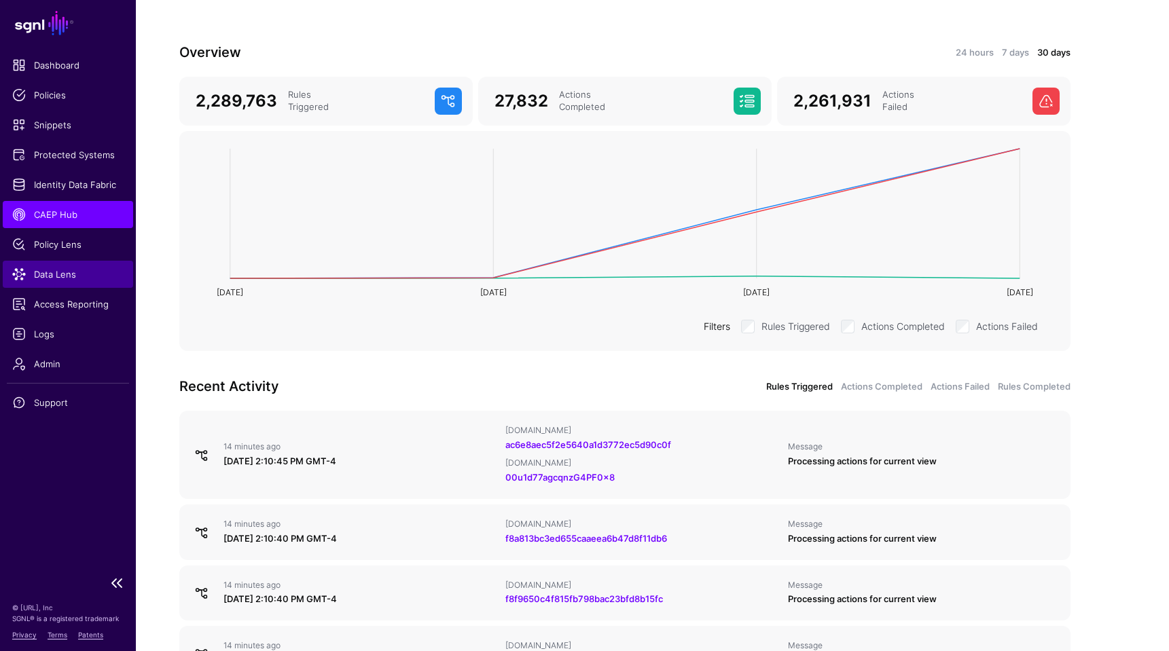
click at [54, 273] on span "Data Lens" at bounding box center [67, 275] width 111 height 14
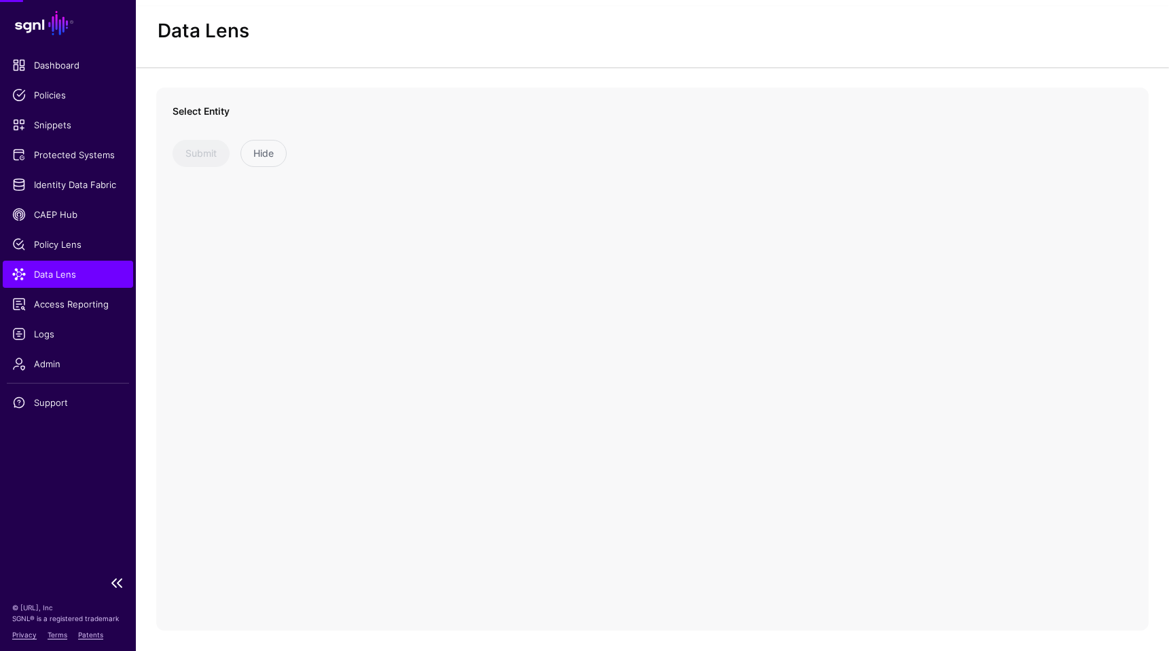
scroll to position [23, 0]
click at [309, 148] on link at bounding box center [292, 138] width 238 height 29
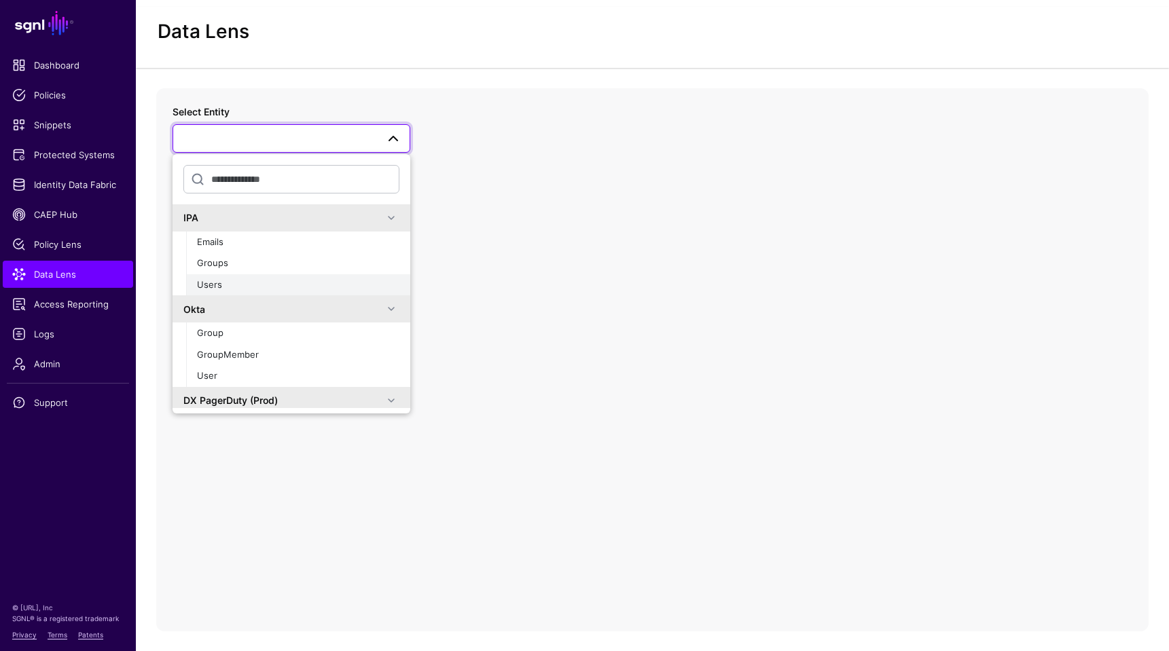
click at [241, 287] on div "Users" at bounding box center [298, 286] width 202 height 14
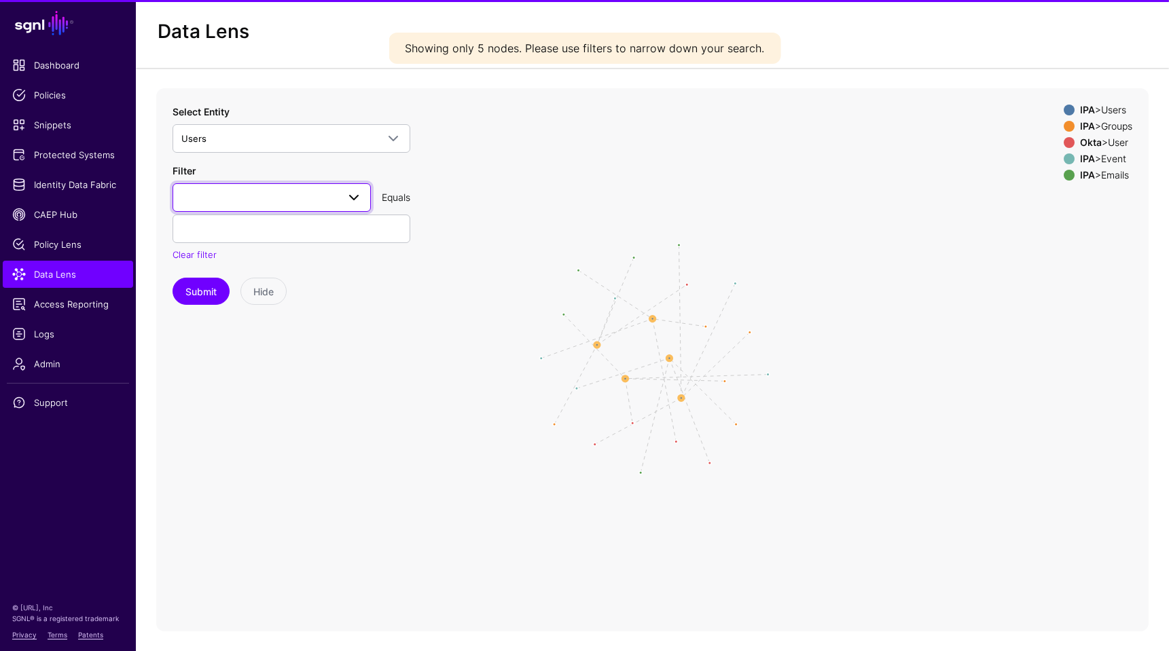
click at [283, 198] on span at bounding box center [271, 198] width 181 height 16
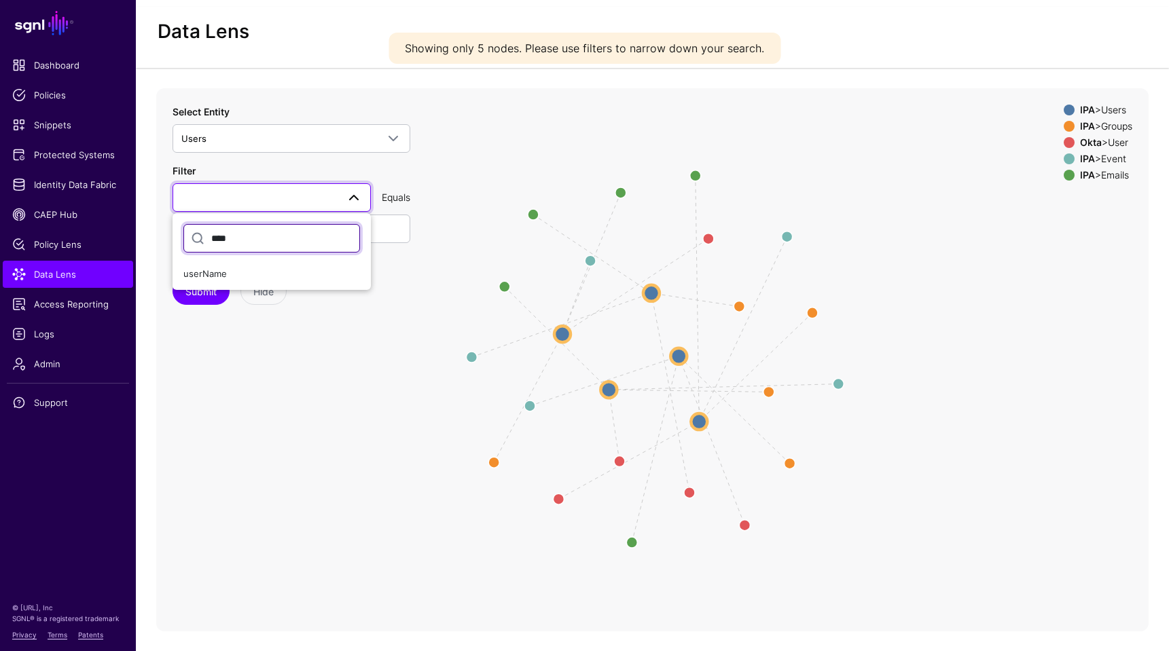
type input "****"
drag, startPoint x: 231, startPoint y: 261, endPoint x: 219, endPoint y: 277, distance: 20.4
click at [219, 277] on span "userName" at bounding box center [204, 273] width 43 height 11
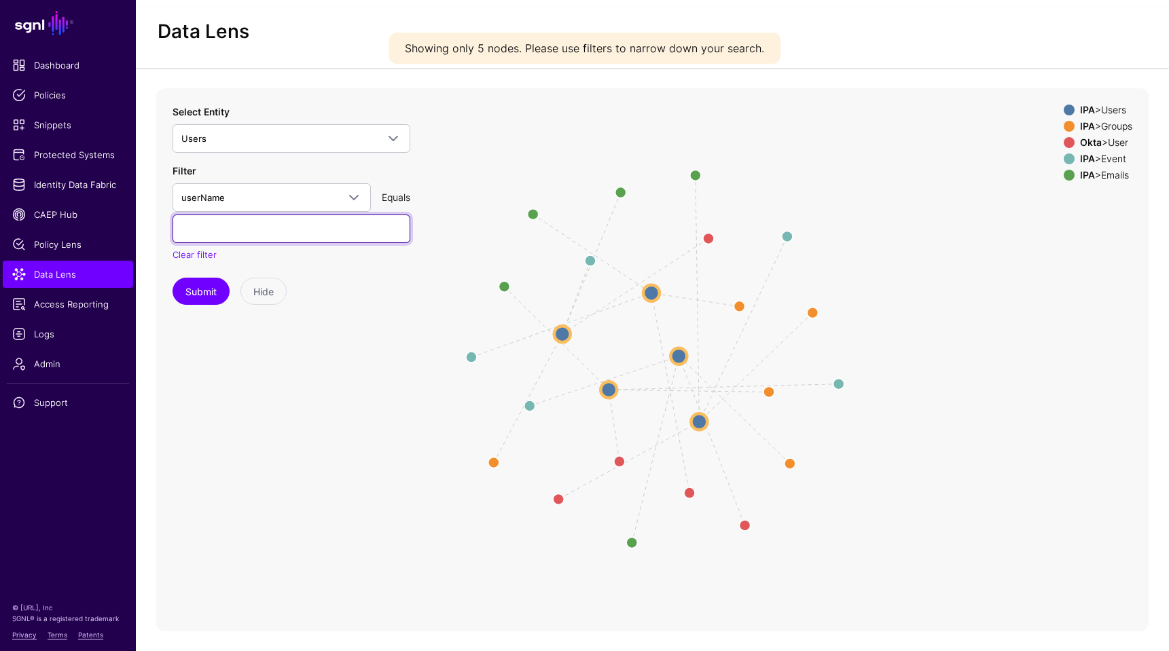
click at [251, 230] on input "text" at bounding box center [292, 229] width 238 height 29
paste input "**********"
drag, startPoint x: 200, startPoint y: 228, endPoint x: 175, endPoint y: 227, distance: 25.1
click at [175, 227] on input "**********" at bounding box center [292, 229] width 238 height 29
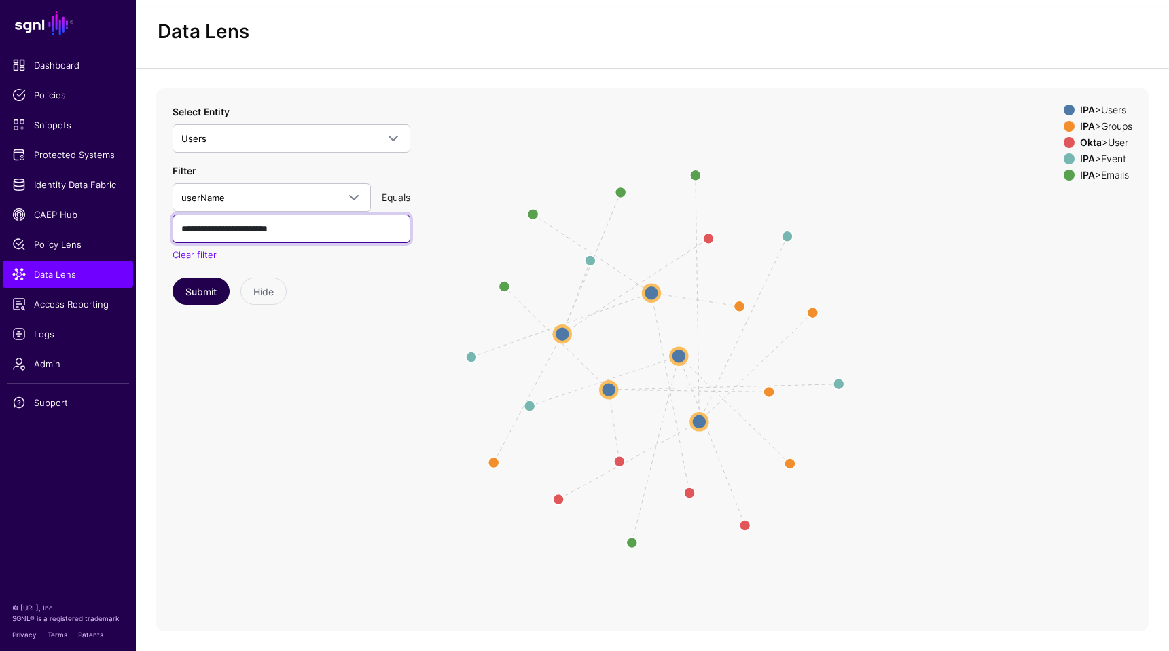
type input "**********"
click at [211, 293] on button "Submit" at bounding box center [201, 291] width 57 height 27
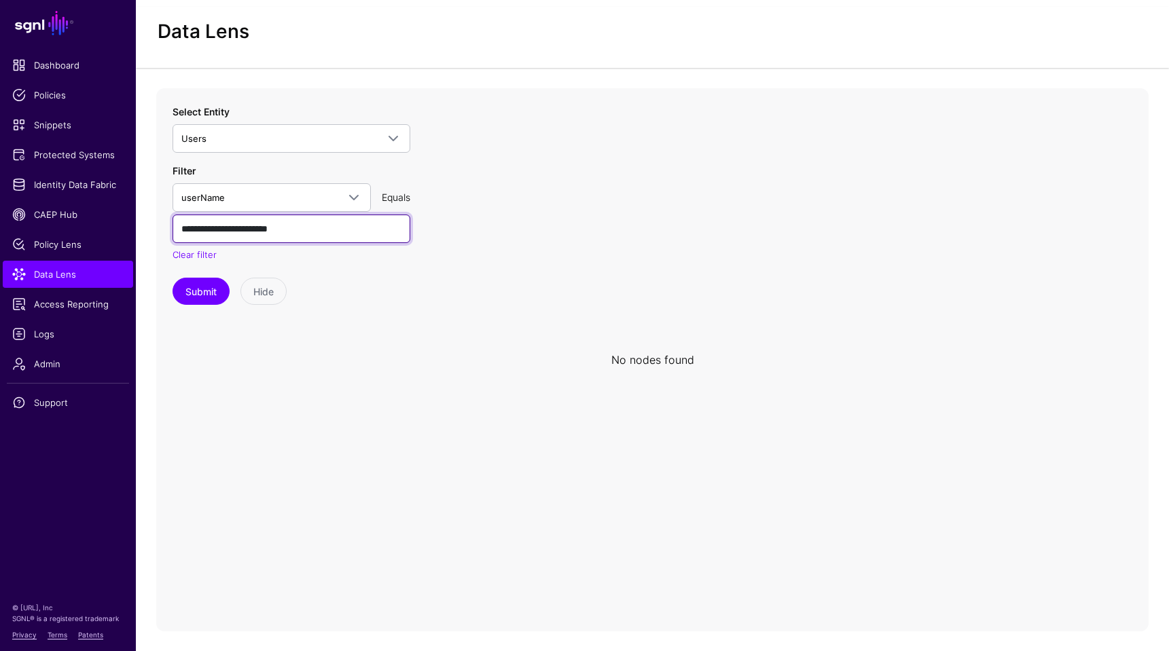
click at [201, 231] on input "**********" at bounding box center [292, 229] width 238 height 29
click at [208, 230] on input "**********" at bounding box center [292, 229] width 238 height 29
drag, startPoint x: 239, startPoint y: 381, endPoint x: 232, endPoint y: 336, distance: 45.3
click at [239, 381] on icon at bounding box center [652, 359] width 992 height 543
click at [219, 287] on button "Submit" at bounding box center [201, 291] width 57 height 27
